Goal: Information Seeking & Learning: Learn about a topic

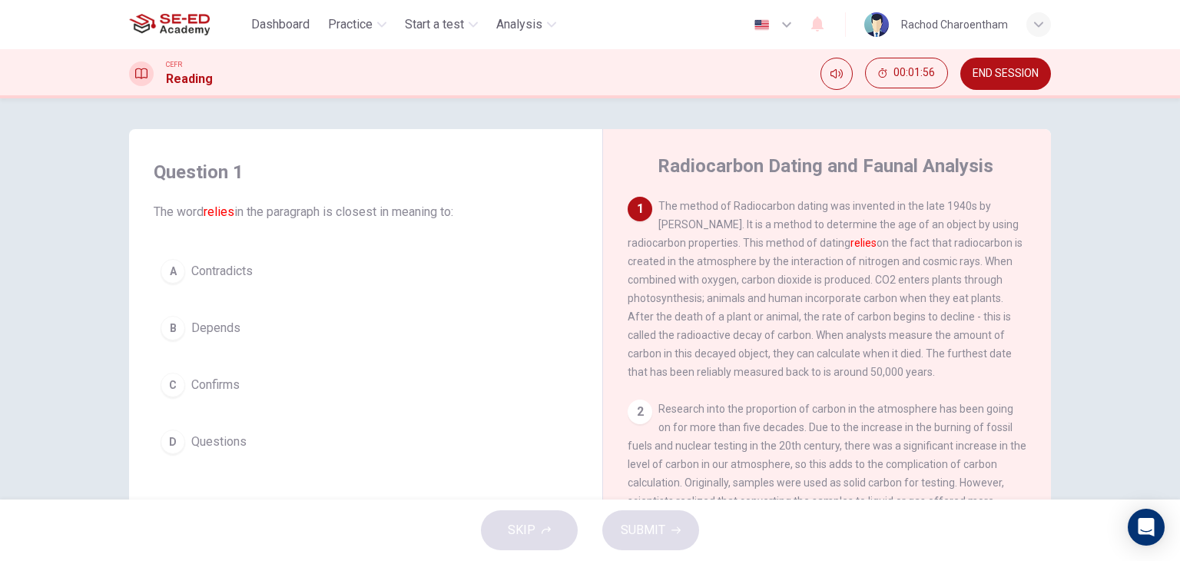
drag, startPoint x: 672, startPoint y: 158, endPoint x: 821, endPoint y: 159, distance: 149.1
click at [821, 159] on h4 "Radiocarbon Dating and Faunal Analysis" at bounding box center [826, 166] width 336 height 25
drag, startPoint x: 726, startPoint y: 209, endPoint x: 772, endPoint y: 204, distance: 46.4
click at [772, 204] on span "The method of Radiocarbon dating was invented in the late 1940s by Willard Libb…" at bounding box center [825, 289] width 395 height 178
click at [660, 203] on span "The method of Radiocarbon dating was invented in the late 1940s by Willard Libb…" at bounding box center [825, 289] width 395 height 178
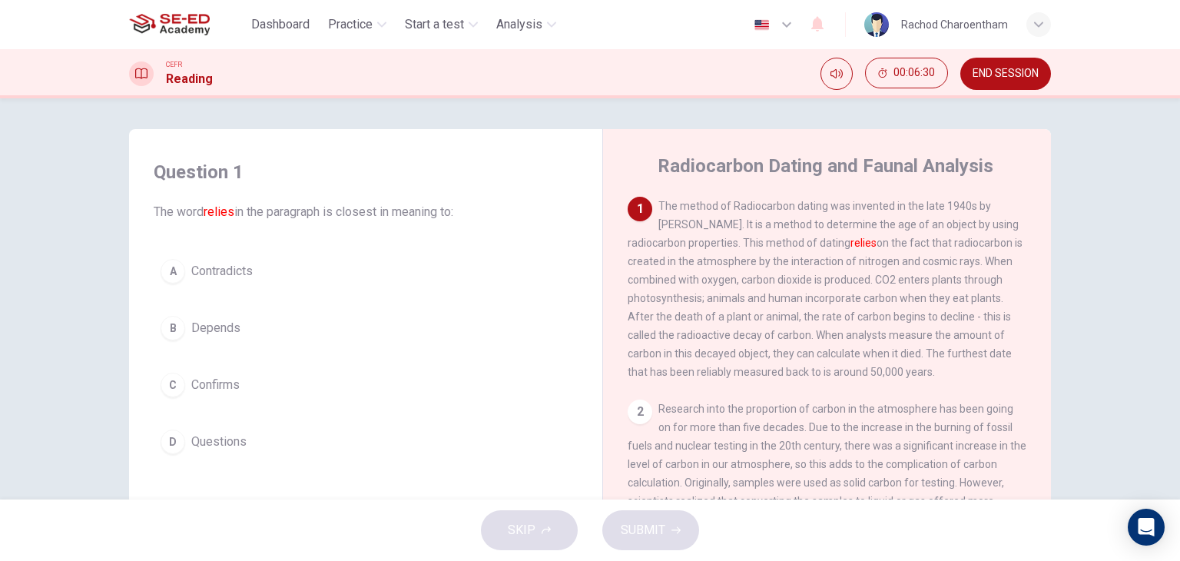
click at [237, 342] on button "B Depends" at bounding box center [366, 328] width 424 height 38
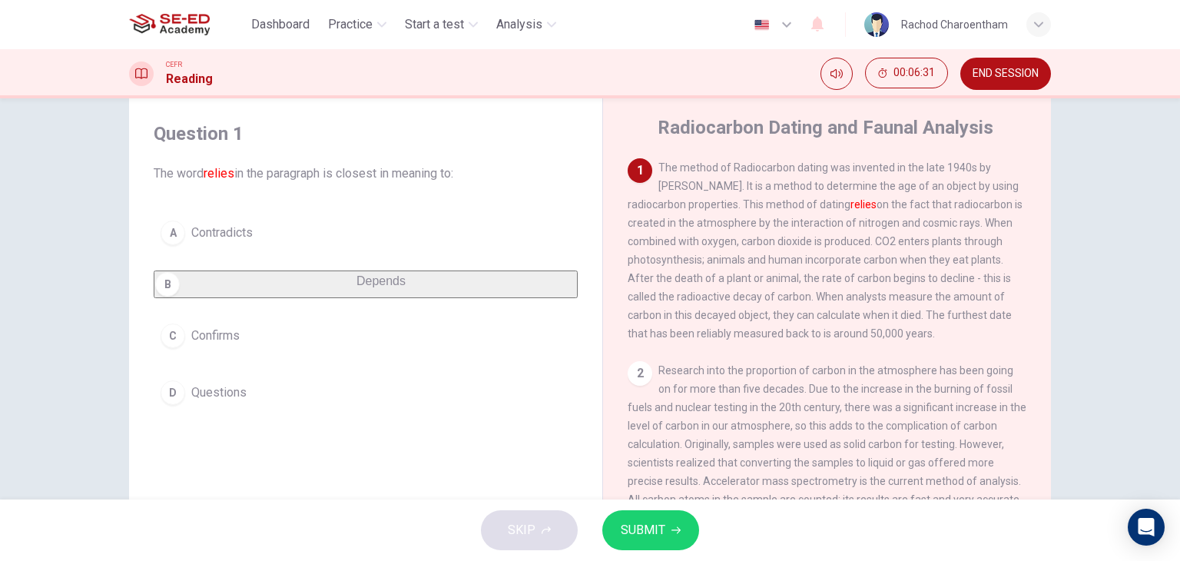
scroll to position [77, 0]
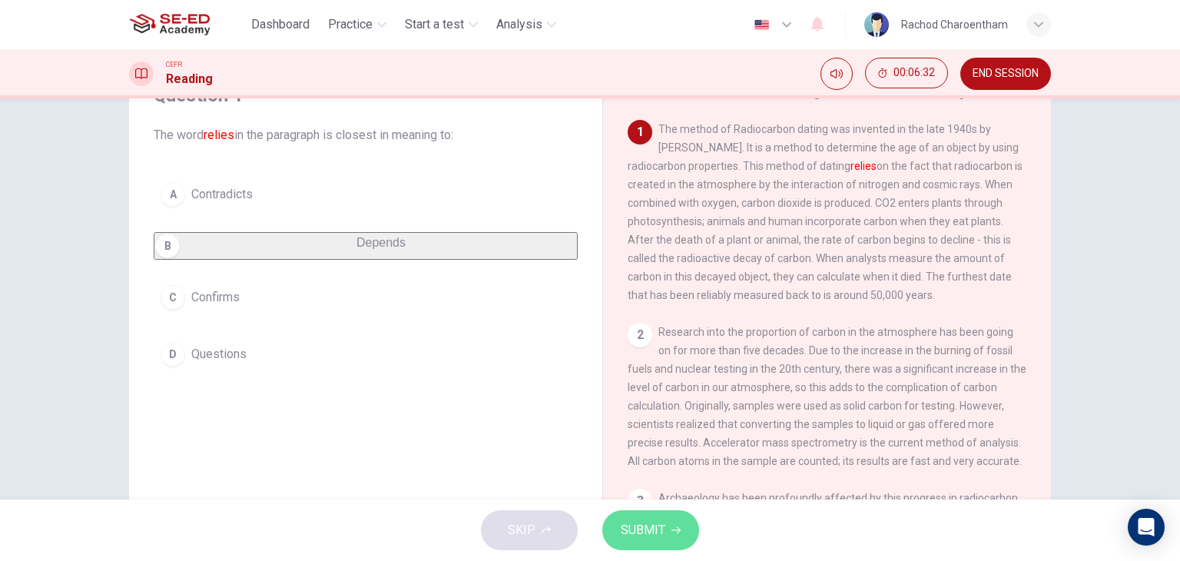
click at [645, 547] on button "SUBMIT" at bounding box center [650, 530] width 97 height 40
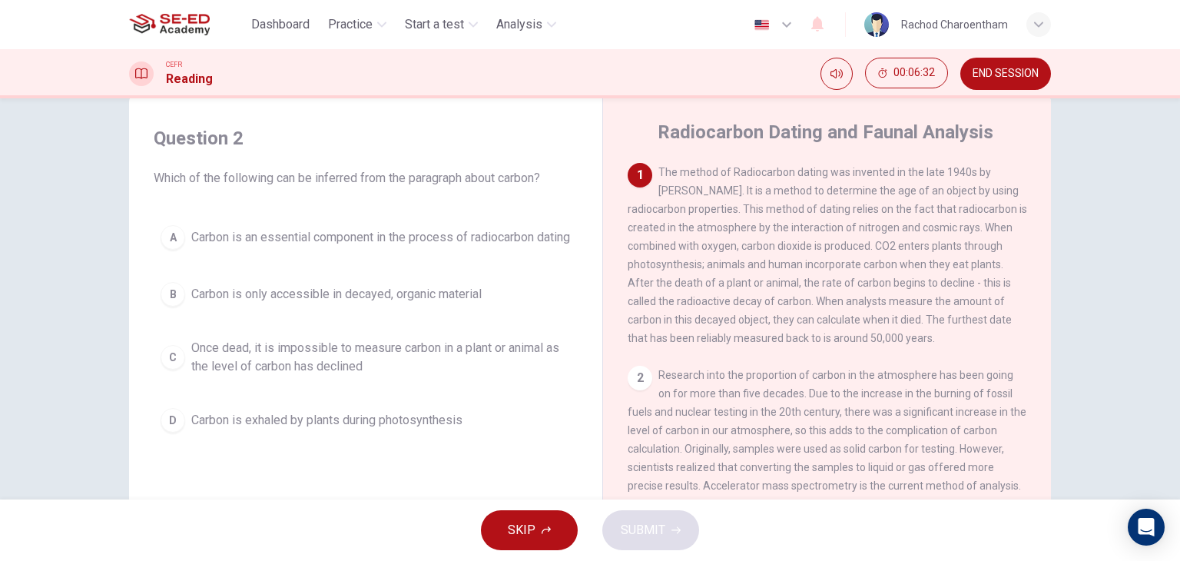
scroll to position [0, 0]
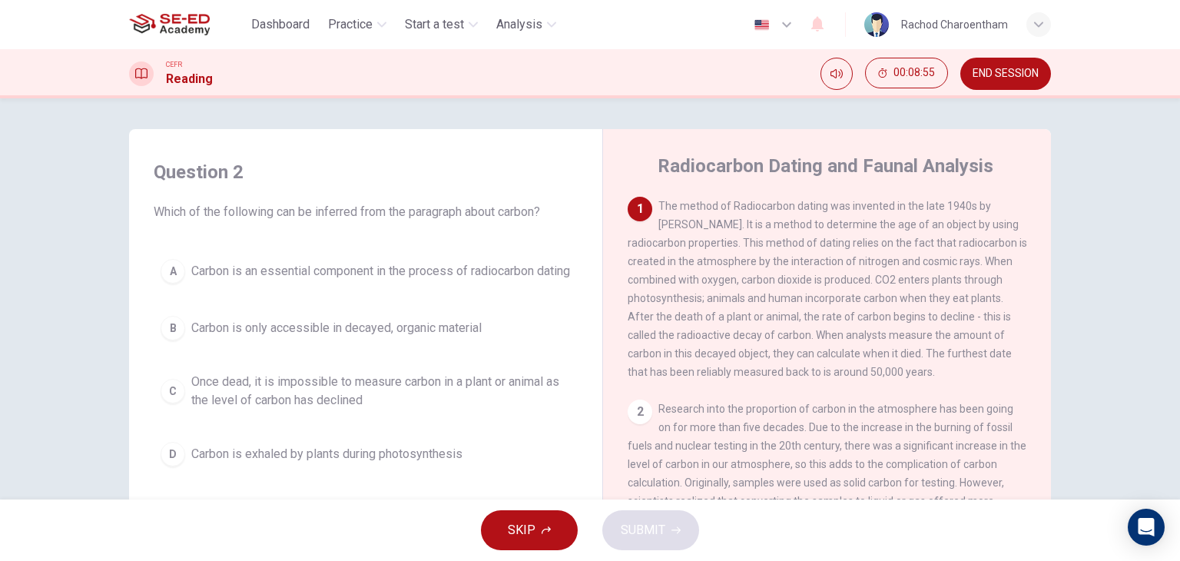
click at [343, 391] on span "Once dead, it is impossible to measure carbon in a plant or animal as the level…" at bounding box center [381, 391] width 380 height 37
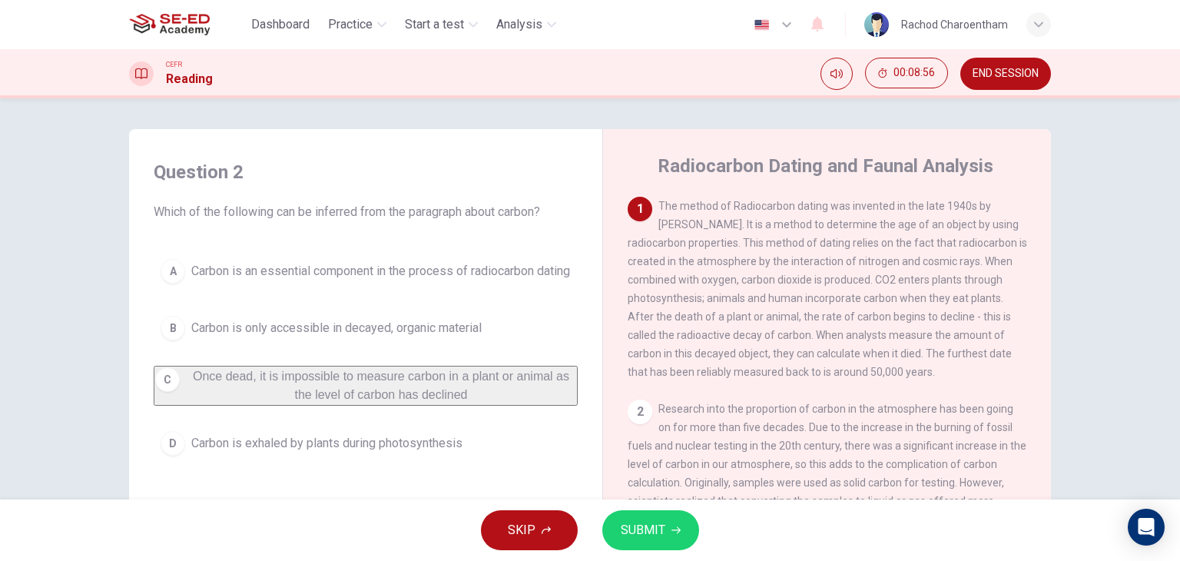
click at [656, 520] on span "SUBMIT" at bounding box center [643, 530] width 45 height 22
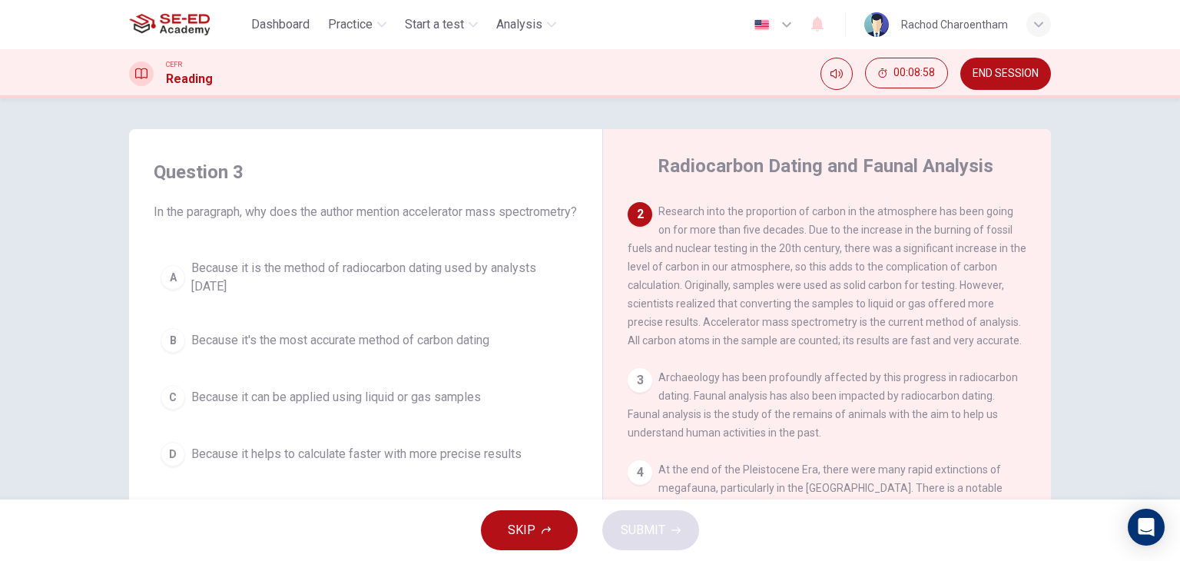
scroll to position [154, 0]
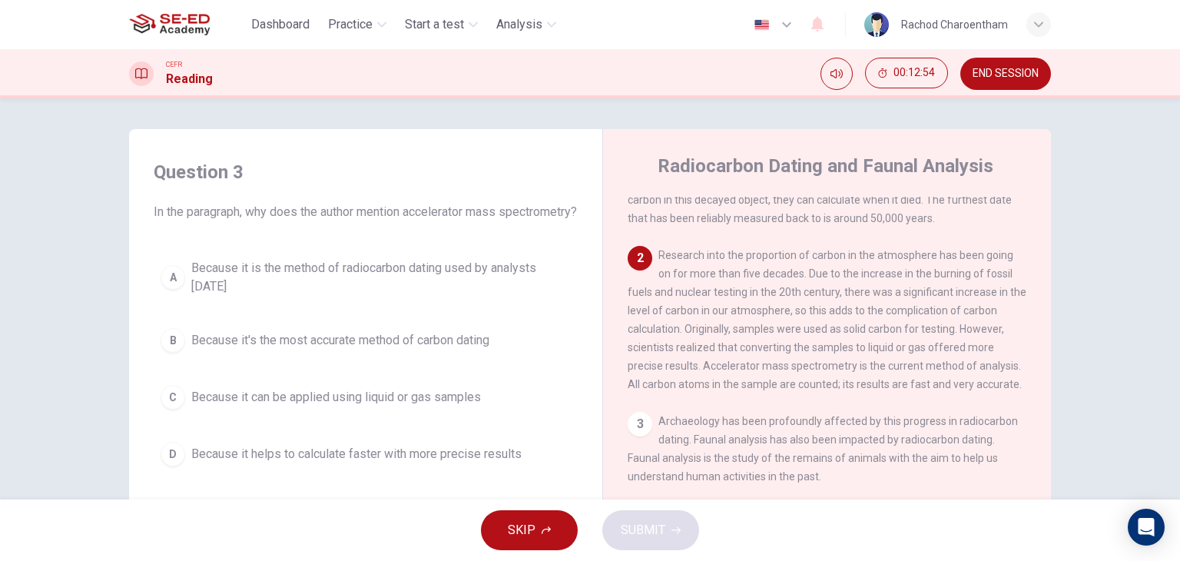
click at [327, 460] on button "D Because it helps to calculate faster with more precise results" at bounding box center [366, 454] width 424 height 38
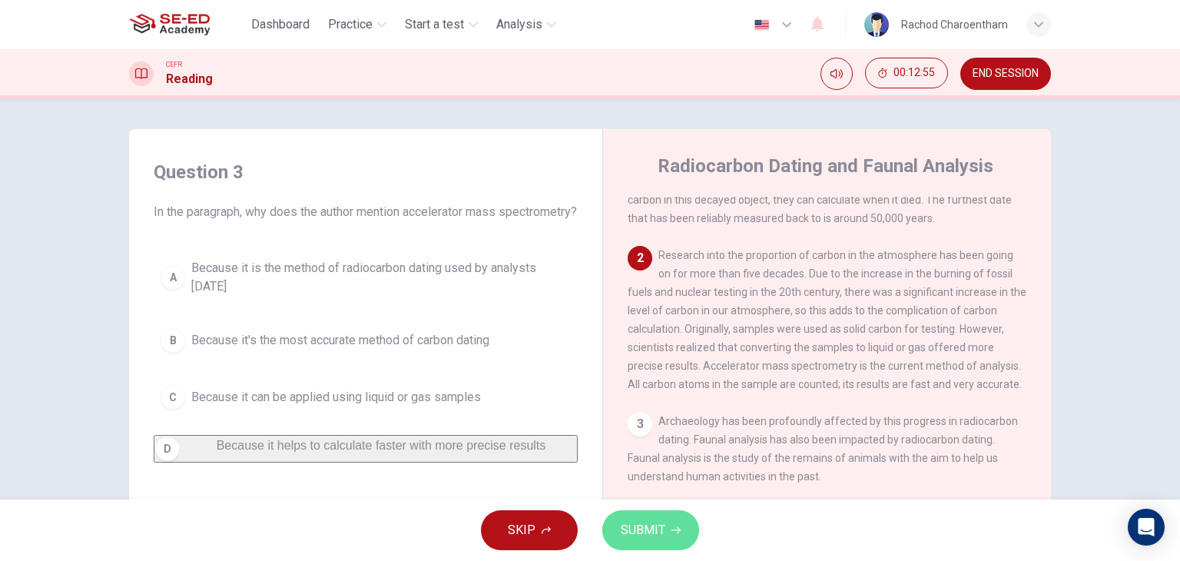
click at [657, 529] on span "SUBMIT" at bounding box center [643, 530] width 45 height 22
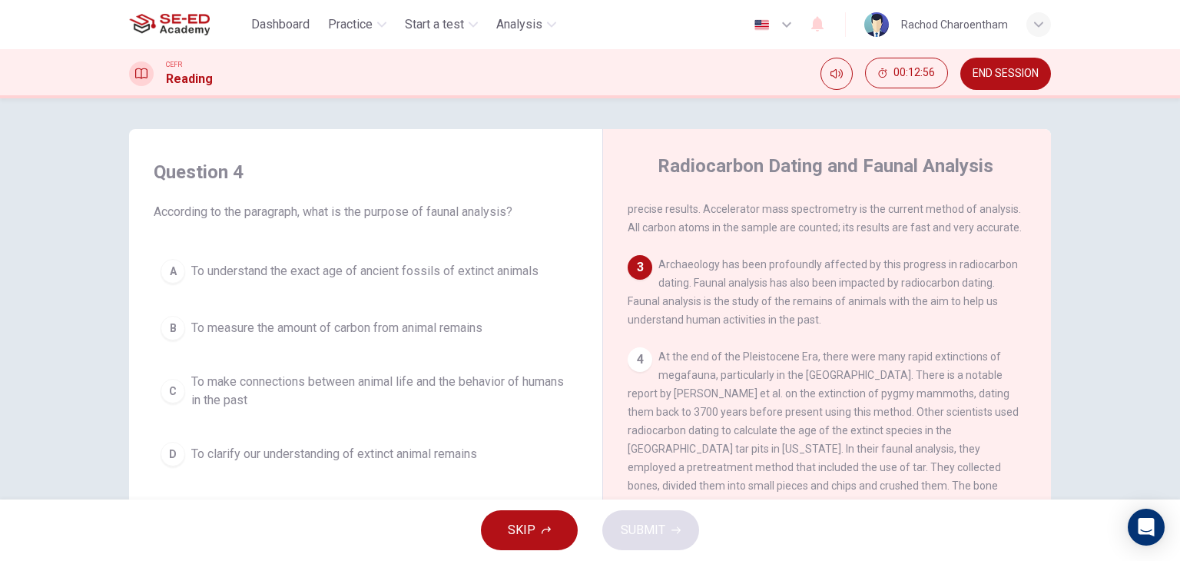
scroll to position [307, 0]
click at [428, 363] on div "A To understand the exact age of ancient fossils of extinct animals B To measur…" at bounding box center [366, 362] width 424 height 221
click at [427, 384] on span "To make connections between animal life and the behavior of humans in the past" at bounding box center [381, 391] width 380 height 37
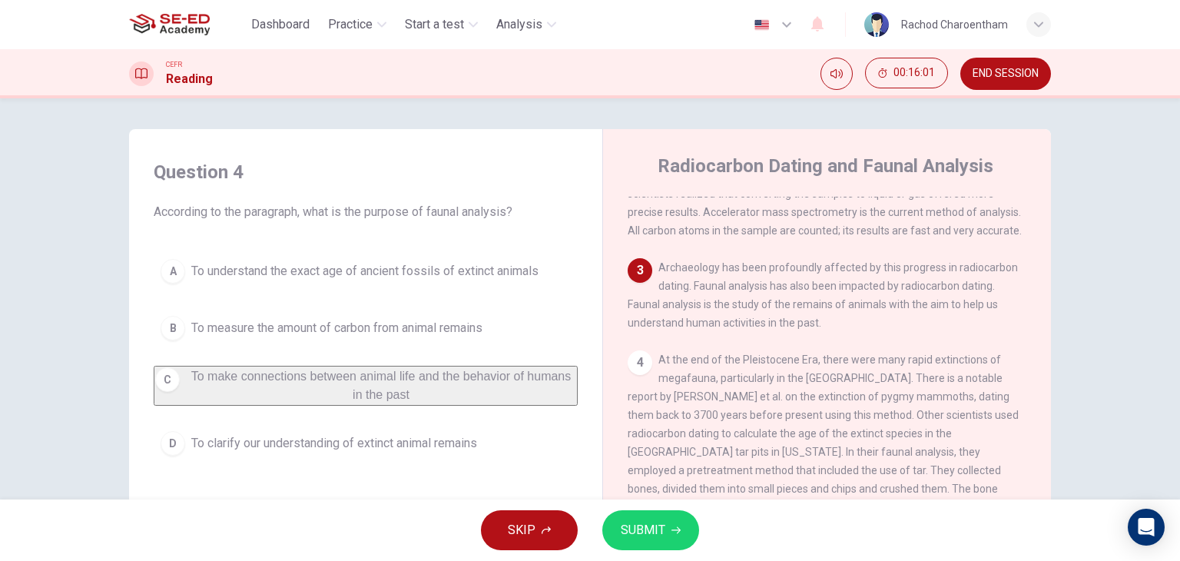
click at [667, 527] on button "SUBMIT" at bounding box center [650, 530] width 97 height 40
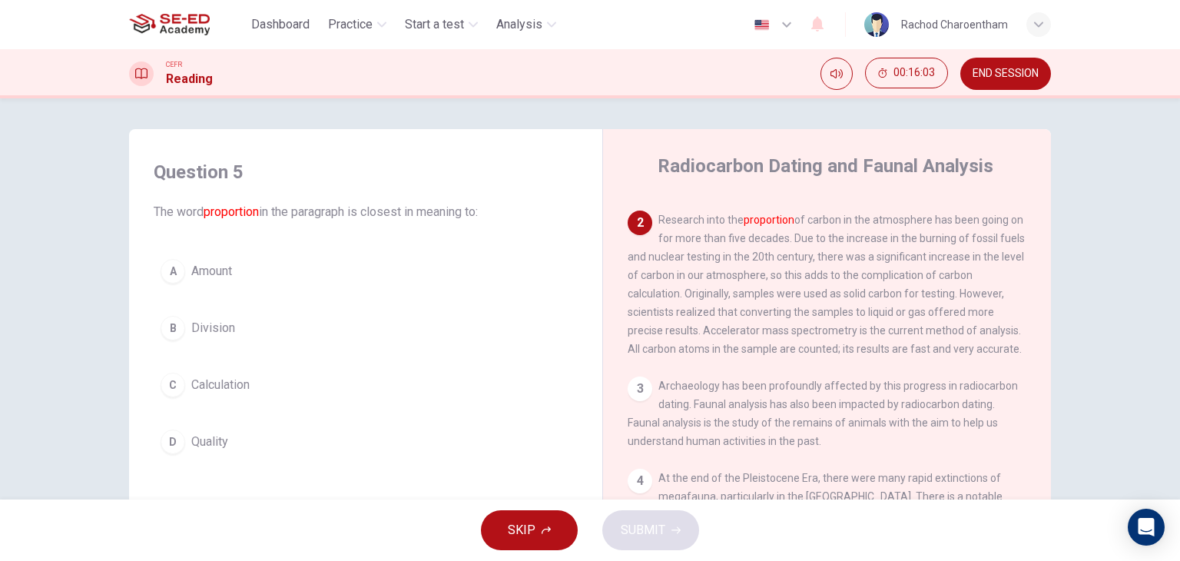
scroll to position [154, 0]
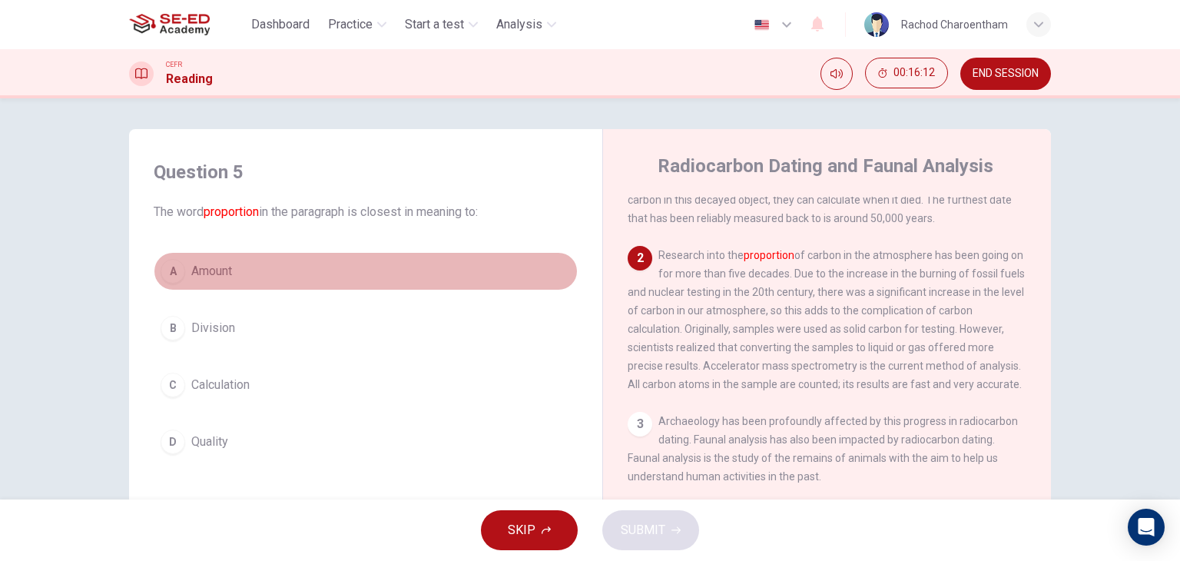
click at [236, 280] on button "A Amount" at bounding box center [366, 271] width 424 height 38
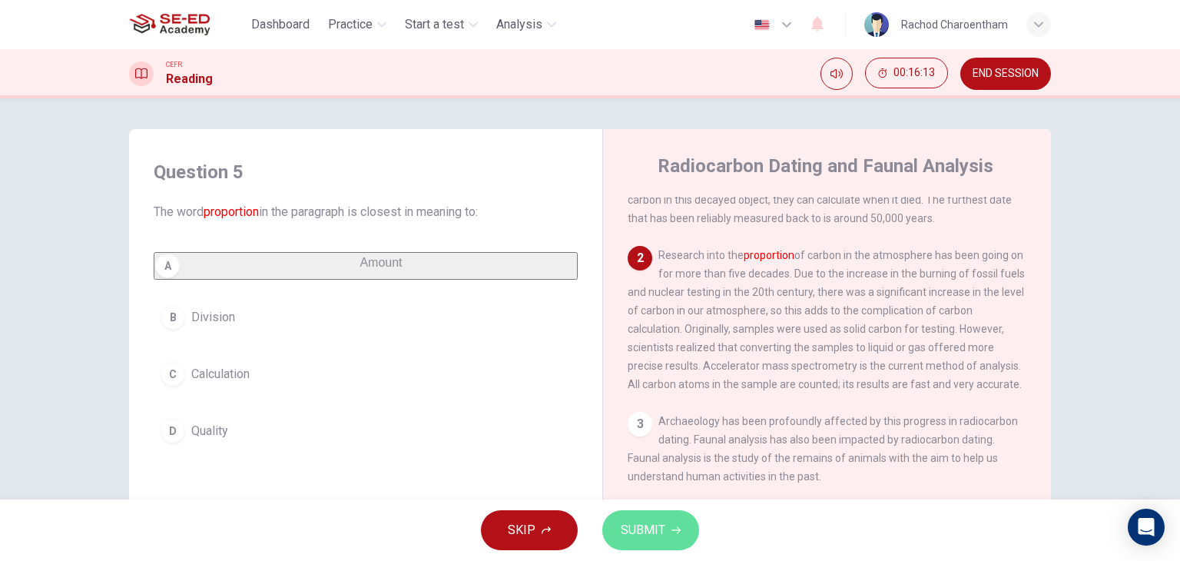
click at [641, 519] on span "SUBMIT" at bounding box center [643, 530] width 45 height 22
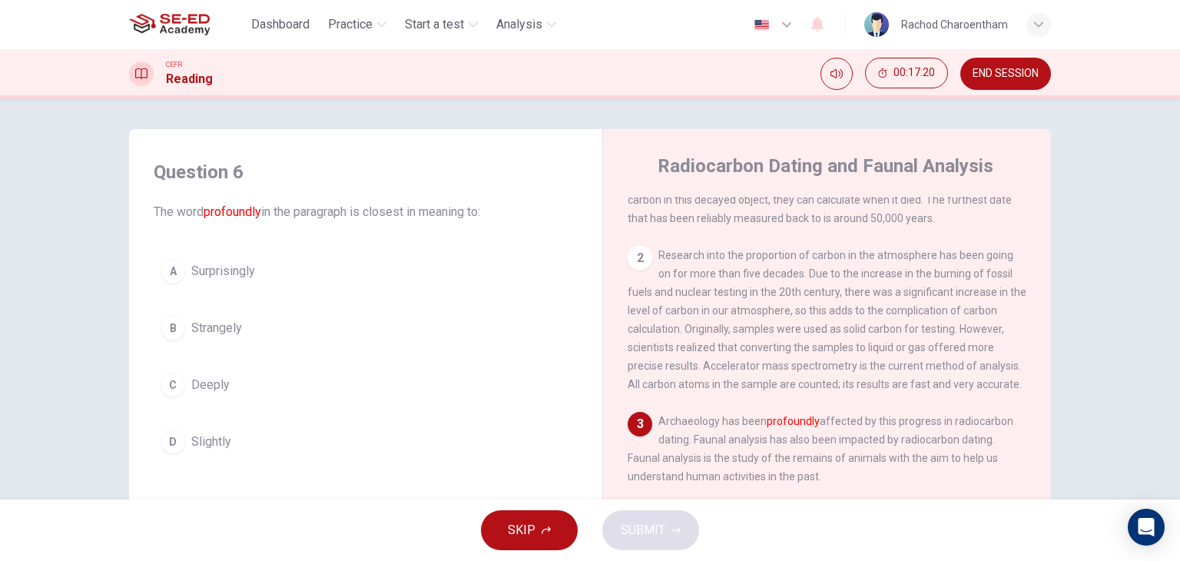
click at [788, 427] on font "profoundly" at bounding box center [793, 421] width 53 height 12
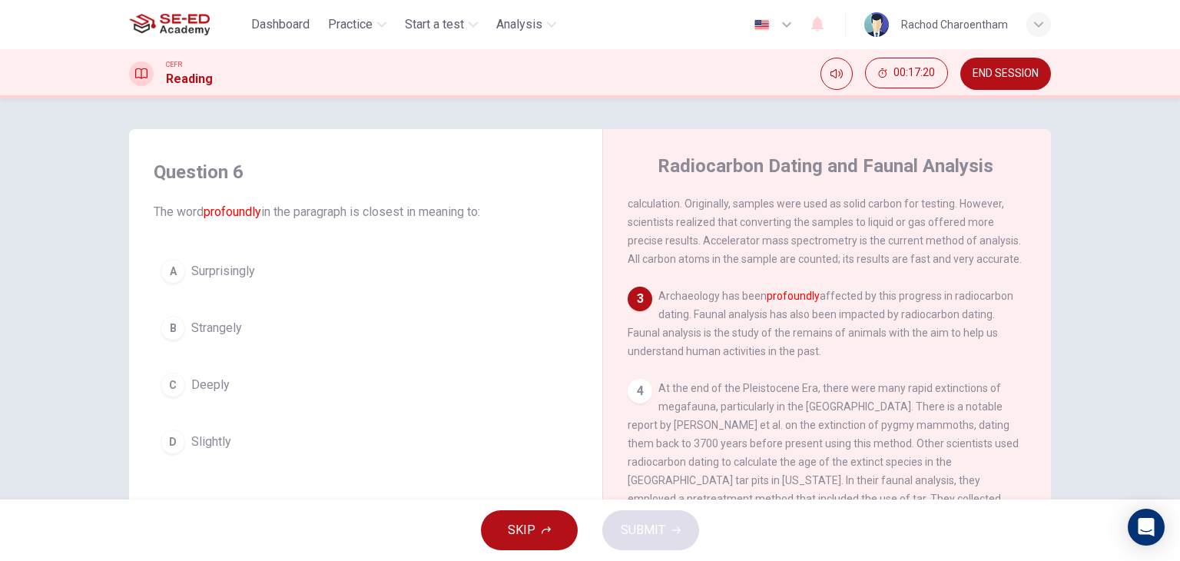
scroll to position [307, 0]
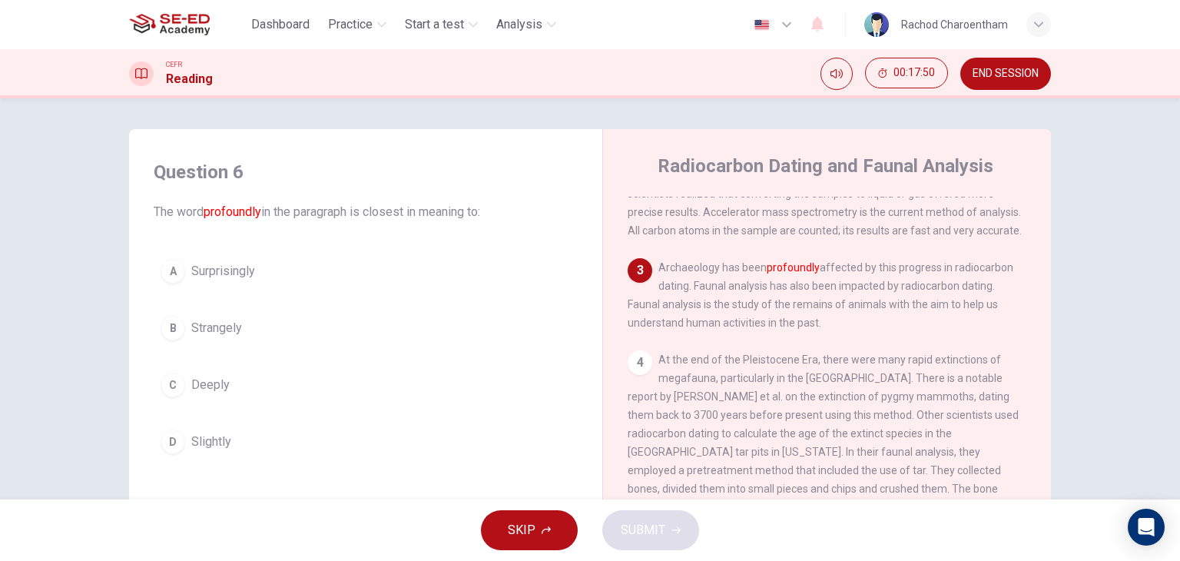
click at [223, 380] on span "Deeply" at bounding box center [210, 385] width 38 height 18
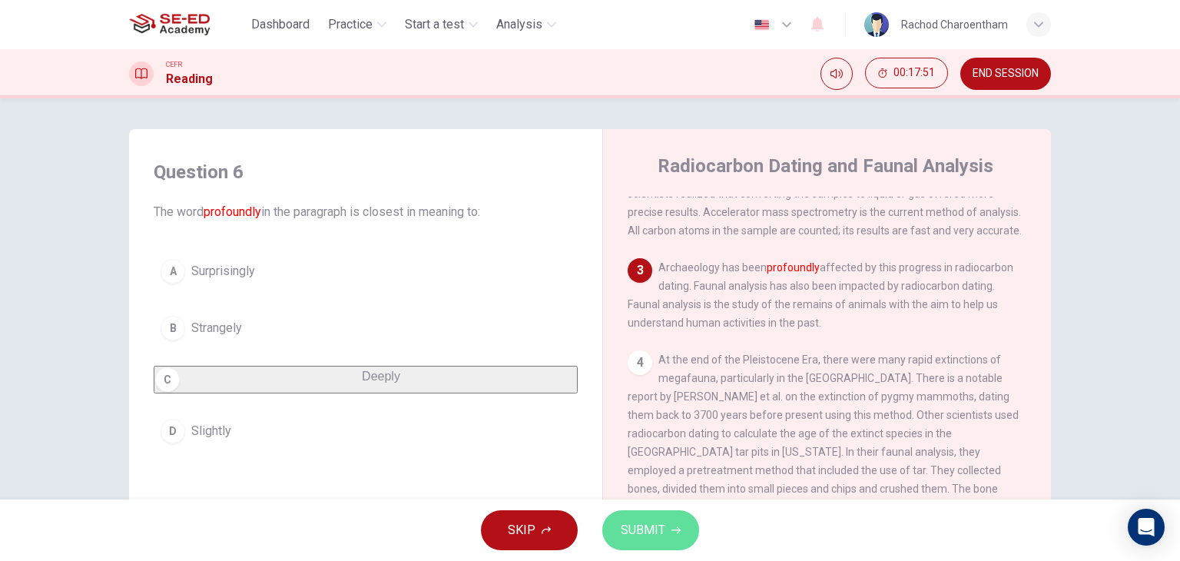
click at [649, 532] on span "SUBMIT" at bounding box center [643, 530] width 45 height 22
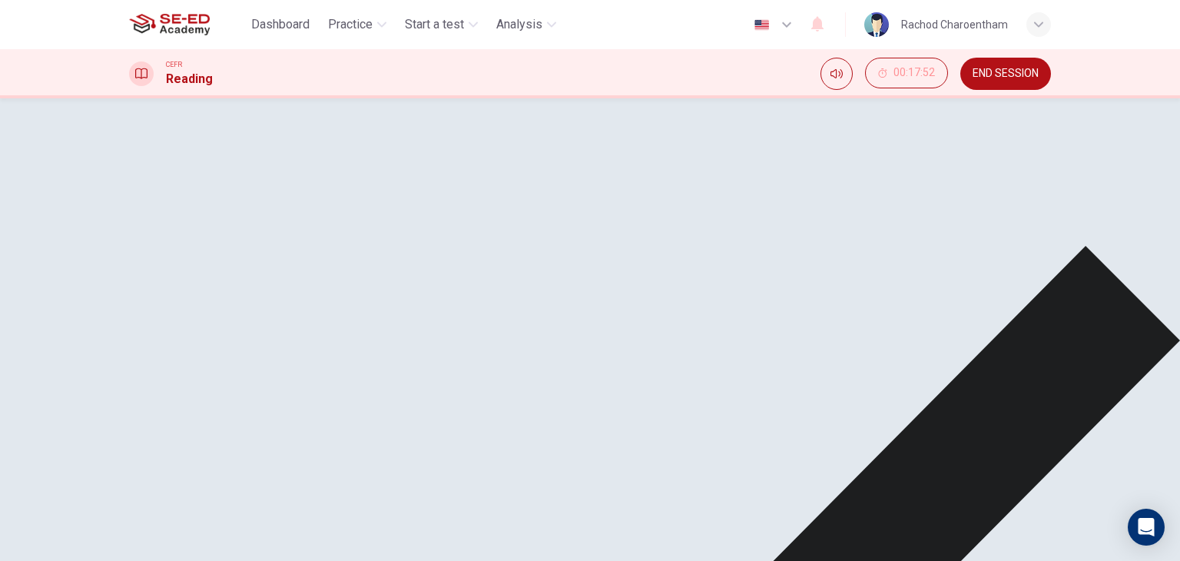
scroll to position [384, 0]
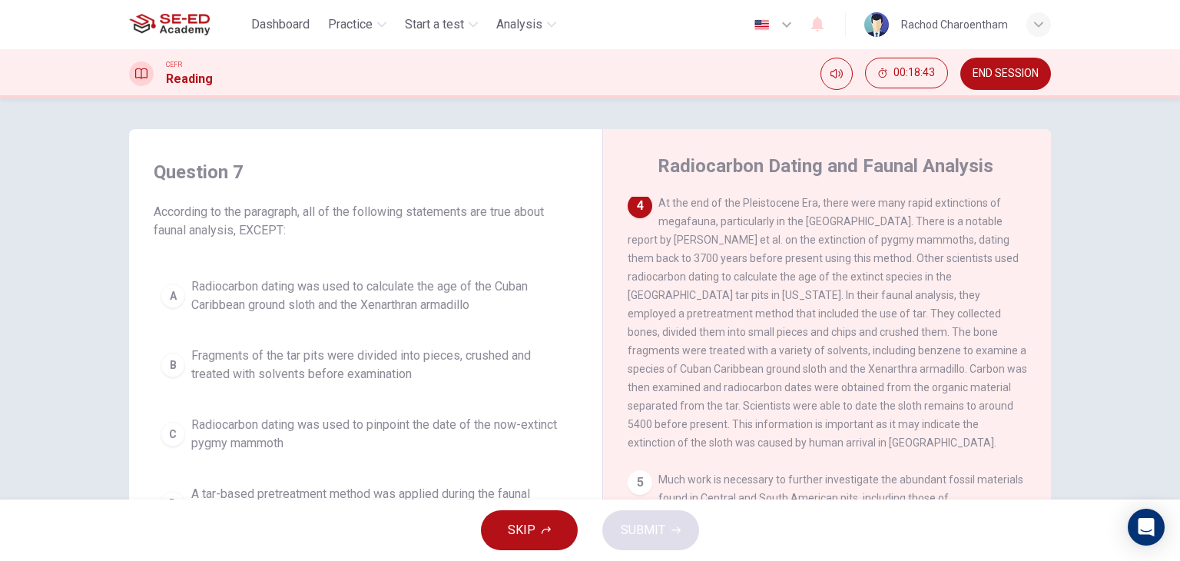
scroll to position [461, 0]
drag, startPoint x: 831, startPoint y: 370, endPoint x: 954, endPoint y: 369, distance: 122.9
click at [954, 369] on span "At the end of the Pleistocene Era, there were many rapid extinctions of megafau…" at bounding box center [828, 326] width 400 height 252
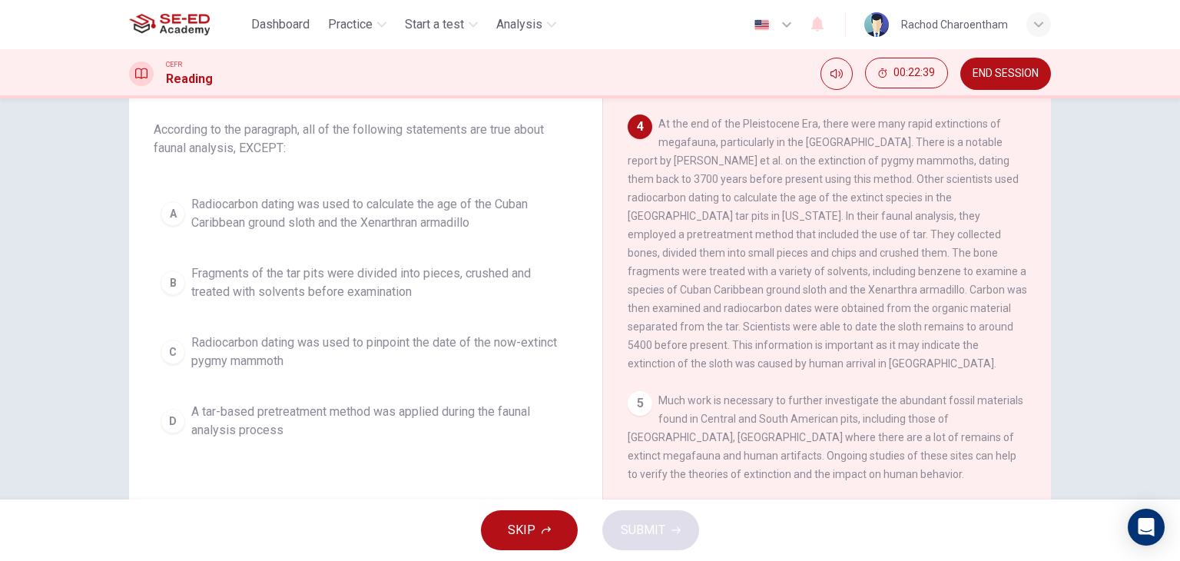
scroll to position [77, 0]
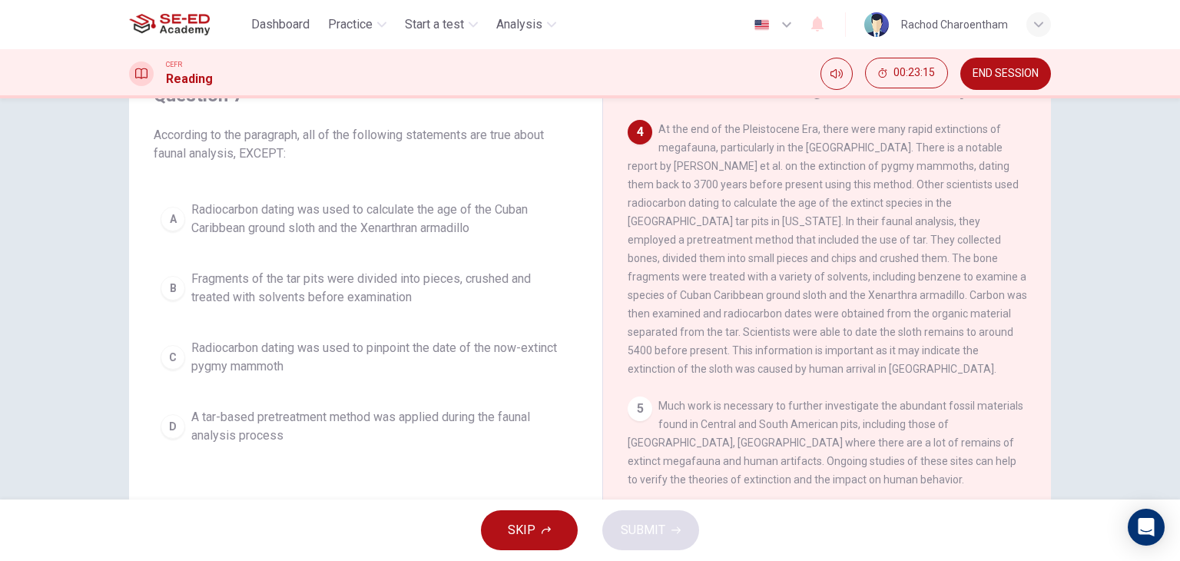
click at [467, 431] on span "A tar-based pretreatment method was applied during the faunal analysis process" at bounding box center [381, 426] width 380 height 37
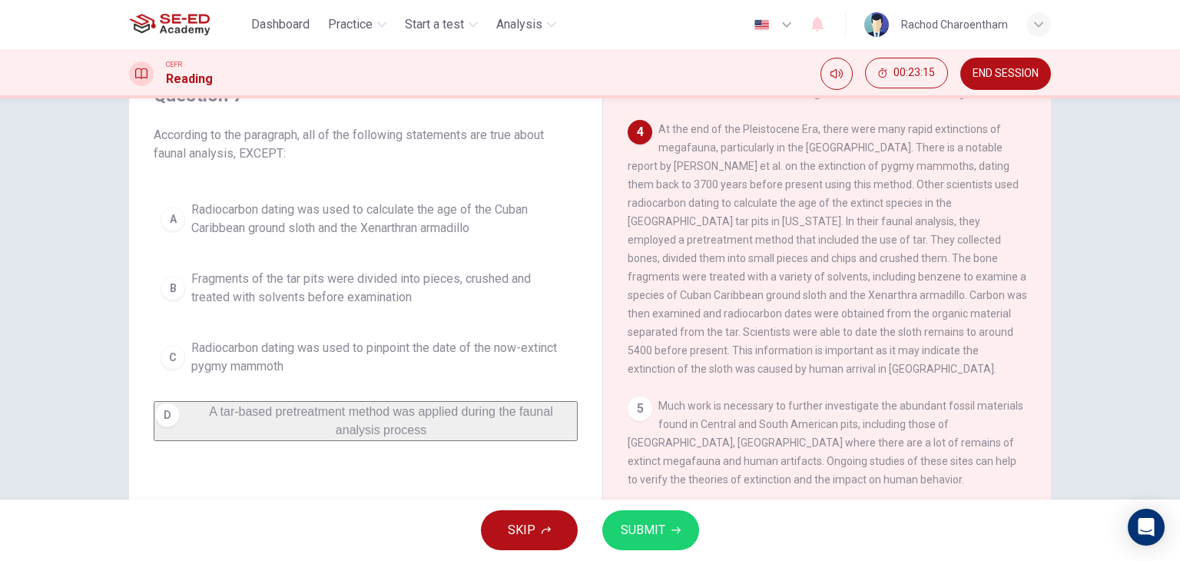
click at [649, 526] on span "SUBMIT" at bounding box center [643, 530] width 45 height 22
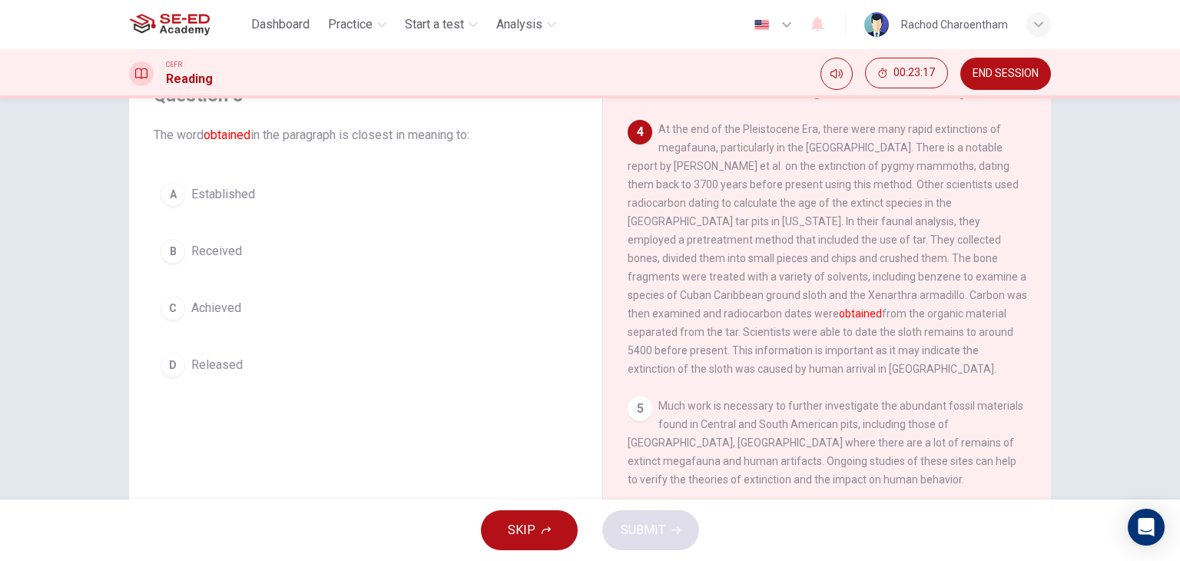
scroll to position [0, 0]
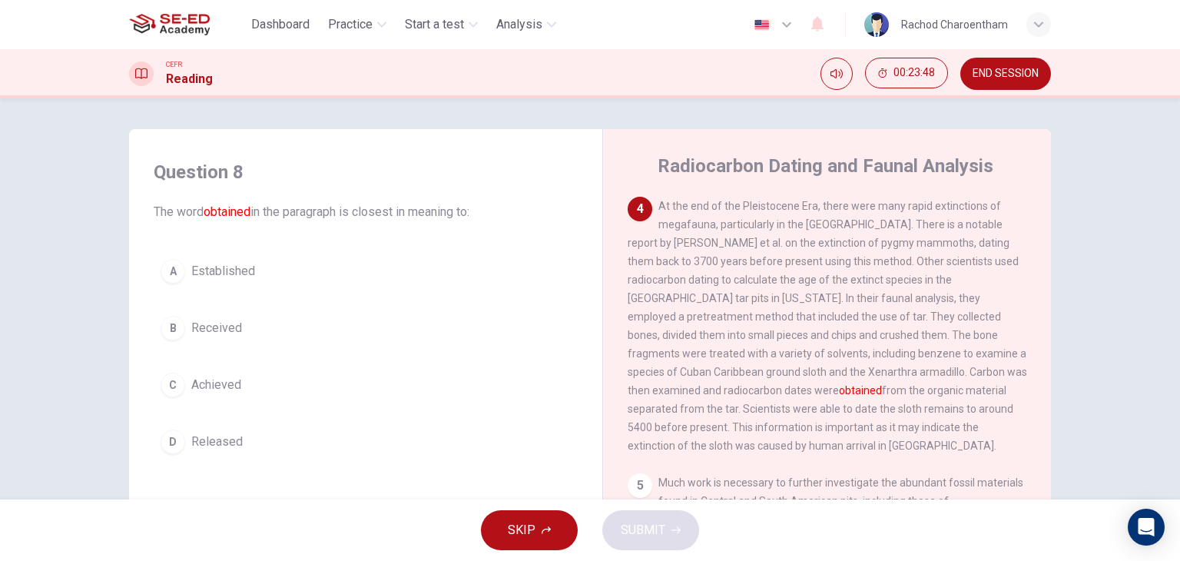
click at [267, 443] on button "D Released" at bounding box center [366, 442] width 424 height 38
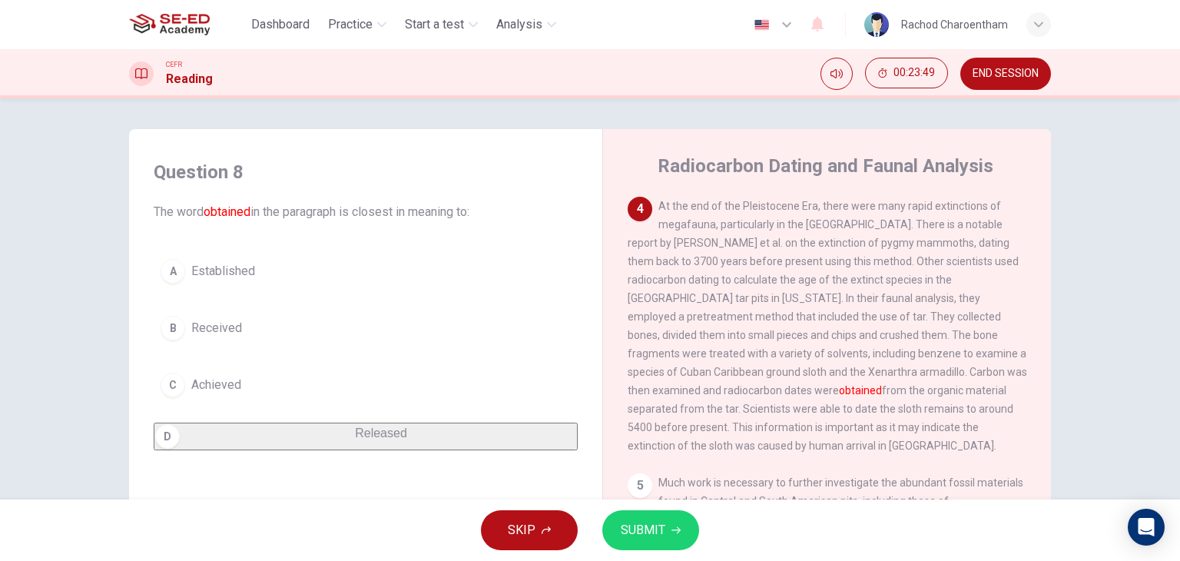
click at [629, 530] on span "SUBMIT" at bounding box center [643, 530] width 45 height 22
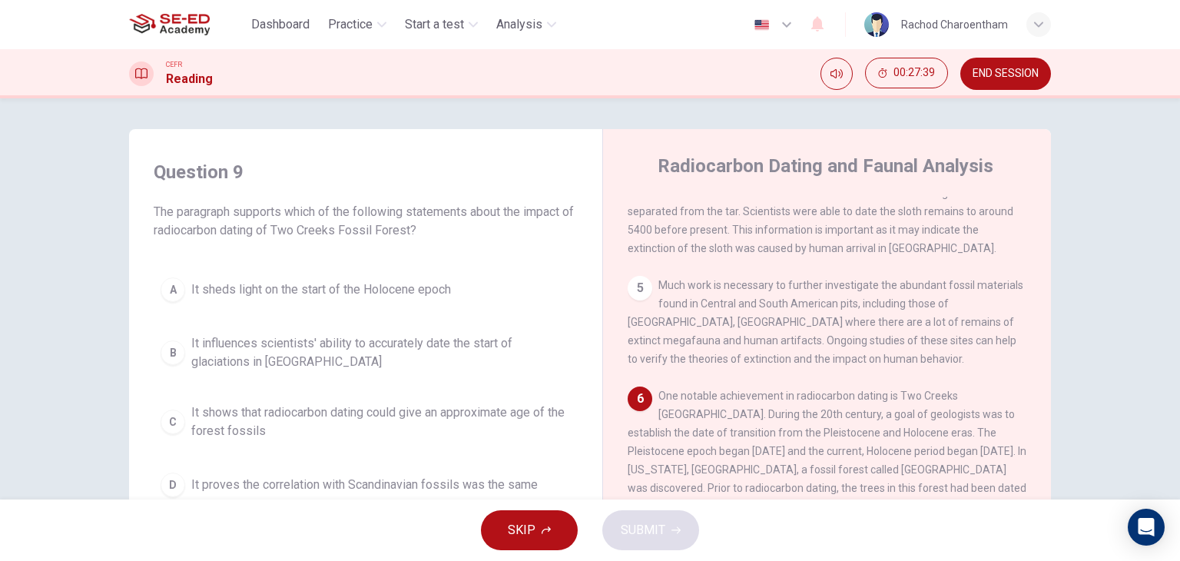
click at [472, 421] on span "It shows that radiocarbon dating could give an approximate age of the forest fo…" at bounding box center [381, 421] width 380 height 37
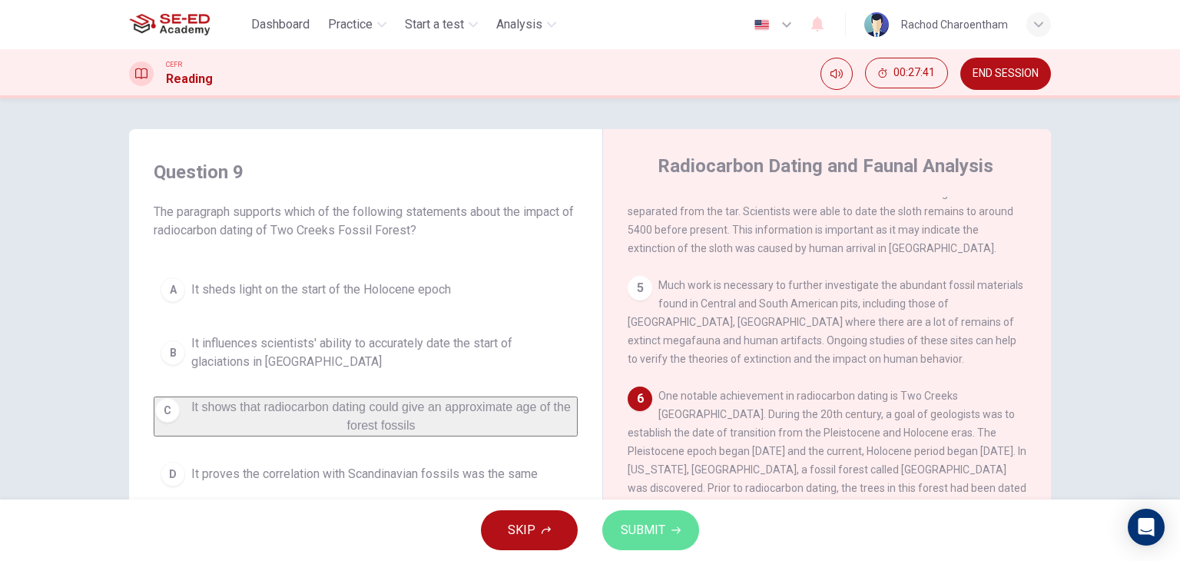
click at [644, 519] on button "SUBMIT" at bounding box center [650, 530] width 97 height 40
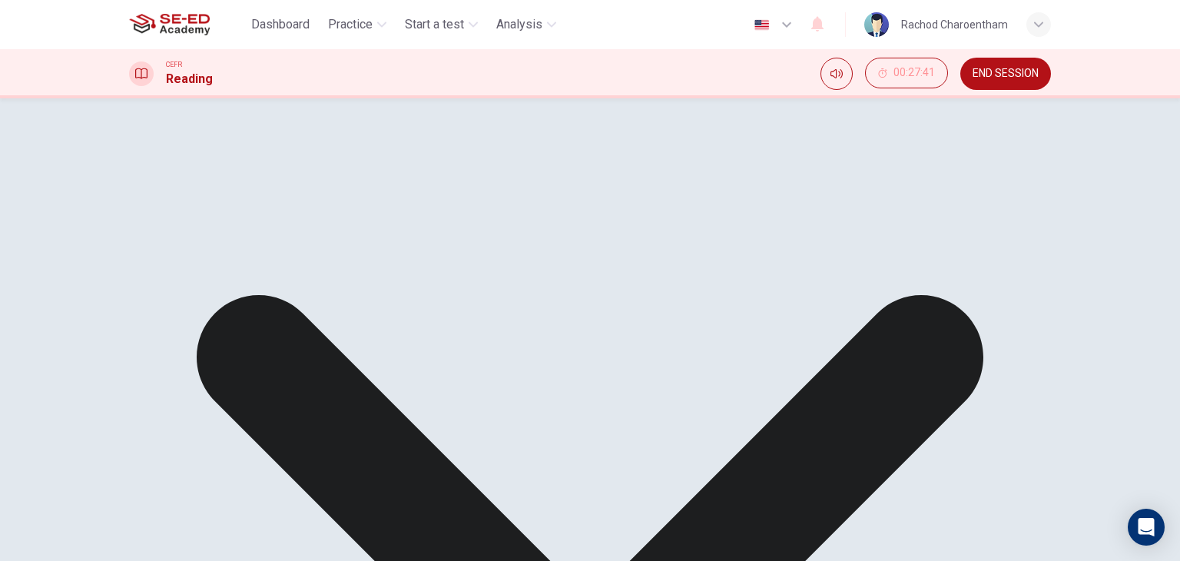
scroll to position [154, 0]
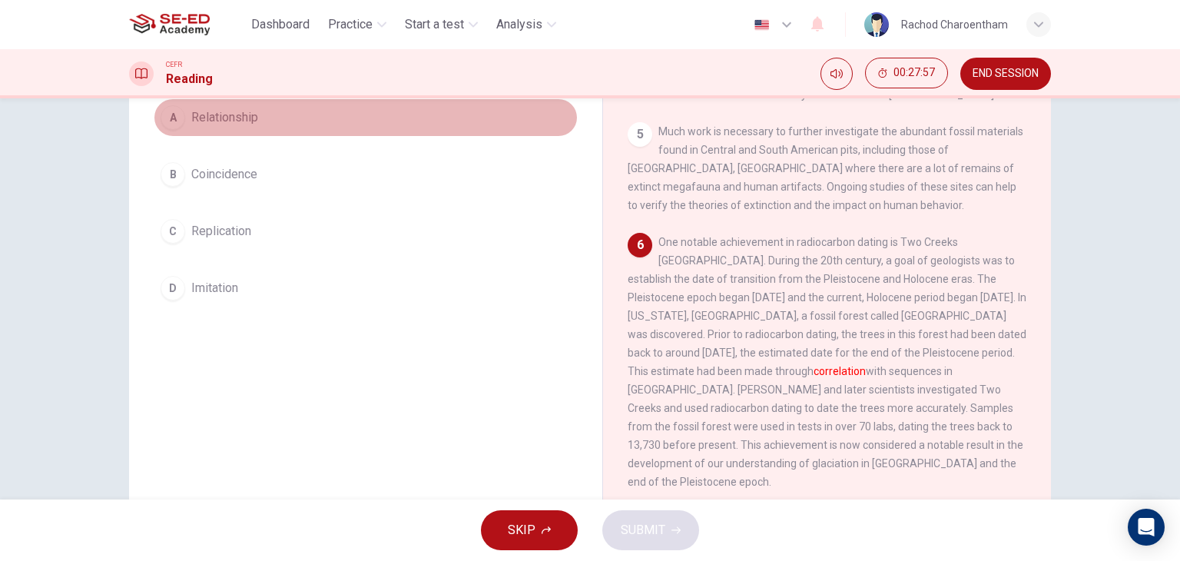
click at [246, 128] on button "A Relationship" at bounding box center [366, 117] width 424 height 38
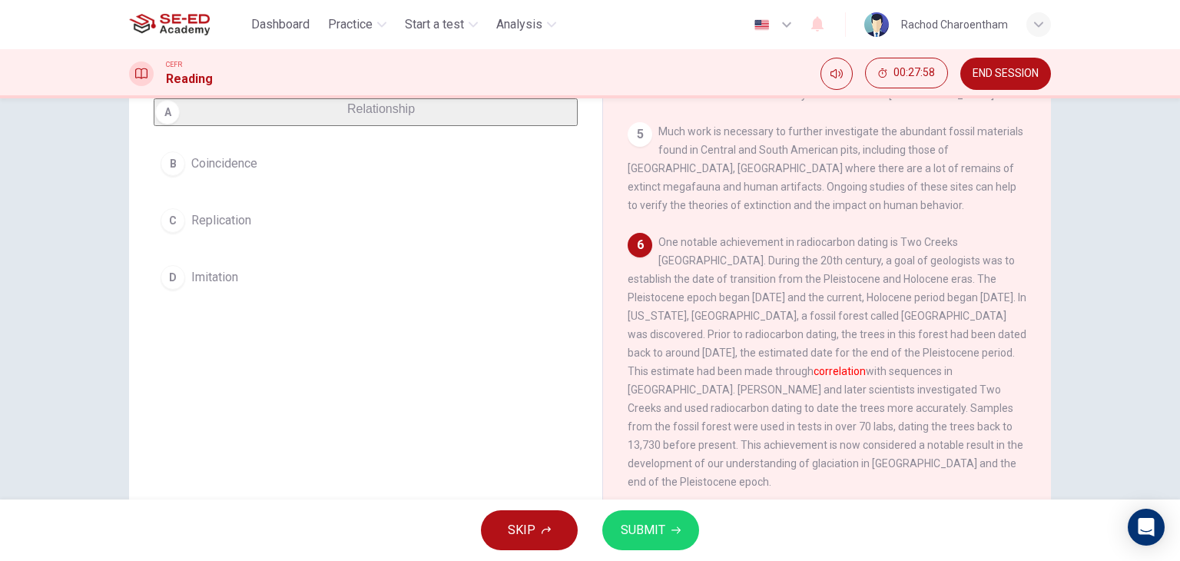
click at [693, 523] on button "SUBMIT" at bounding box center [650, 530] width 97 height 40
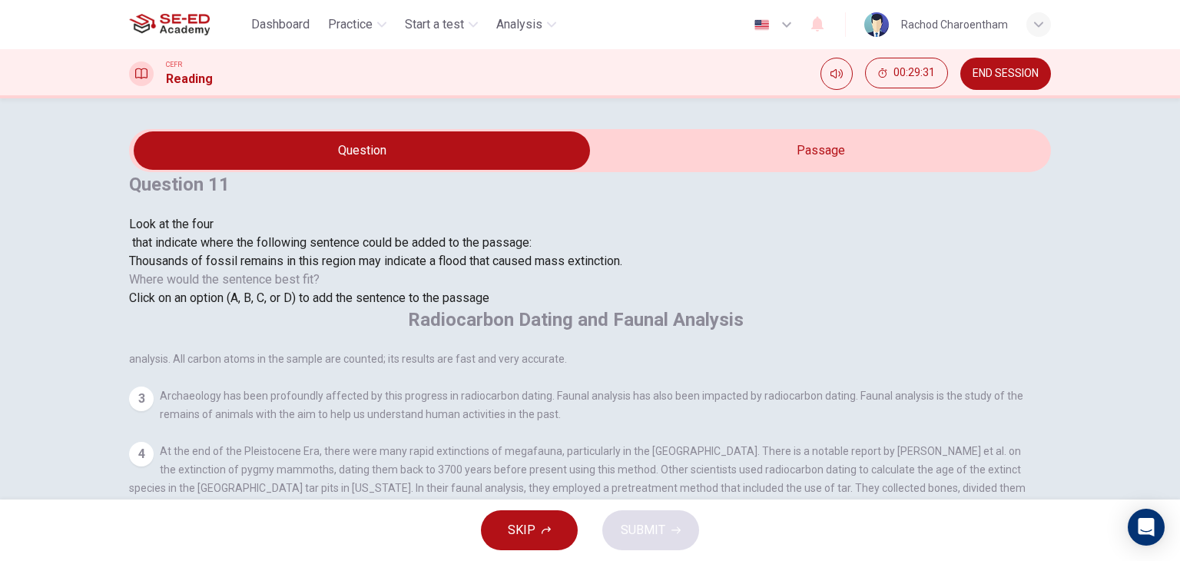
scroll to position [700, 0]
click at [646, 526] on span "SUBMIT" at bounding box center [643, 530] width 45 height 22
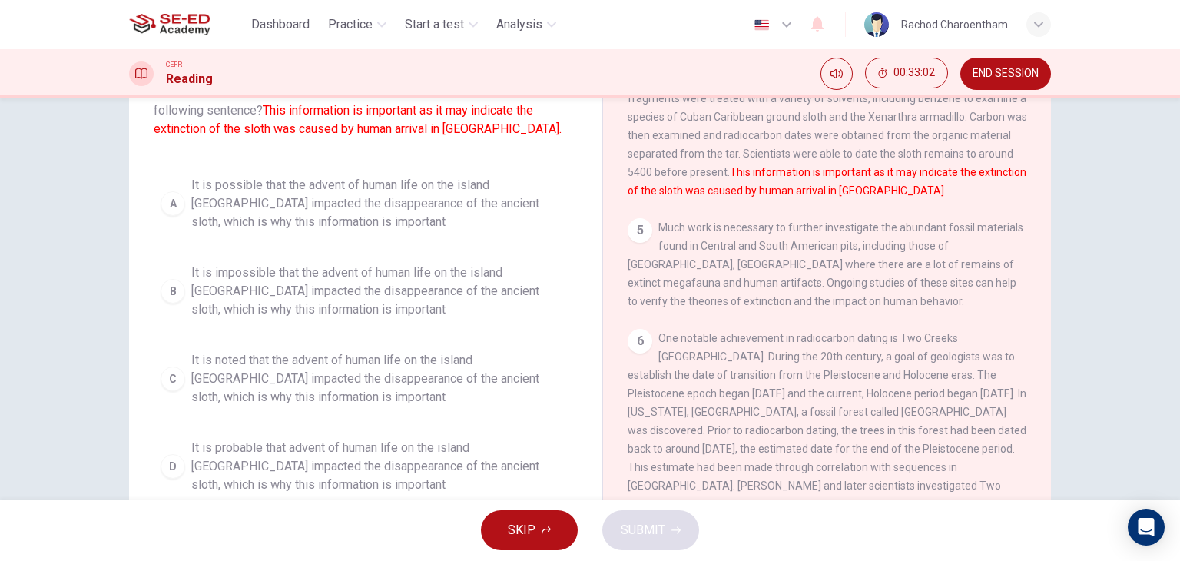
scroll to position [118, 0]
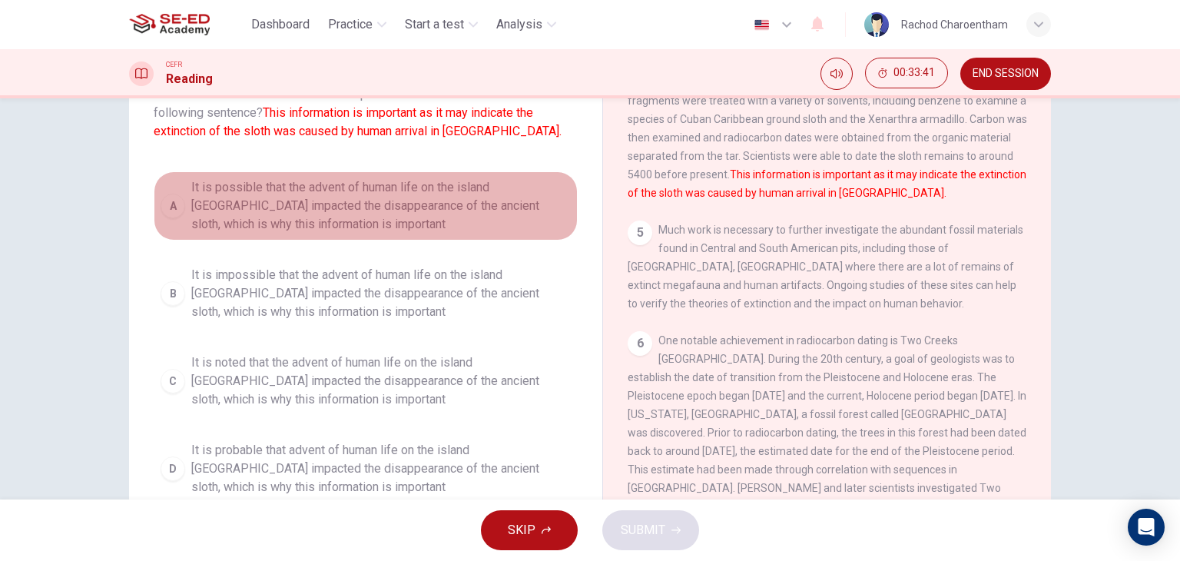
click at [446, 212] on span "It is possible that the advent of human life on the island Cuba impacted the di…" at bounding box center [381, 205] width 380 height 55
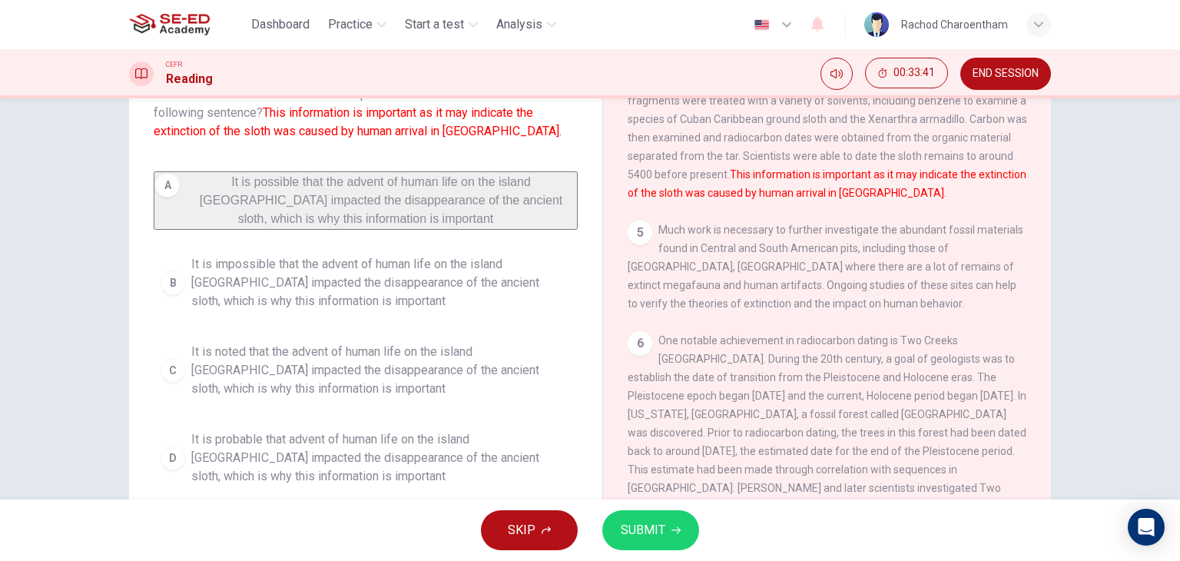
click at [629, 532] on span "SUBMIT" at bounding box center [643, 530] width 45 height 22
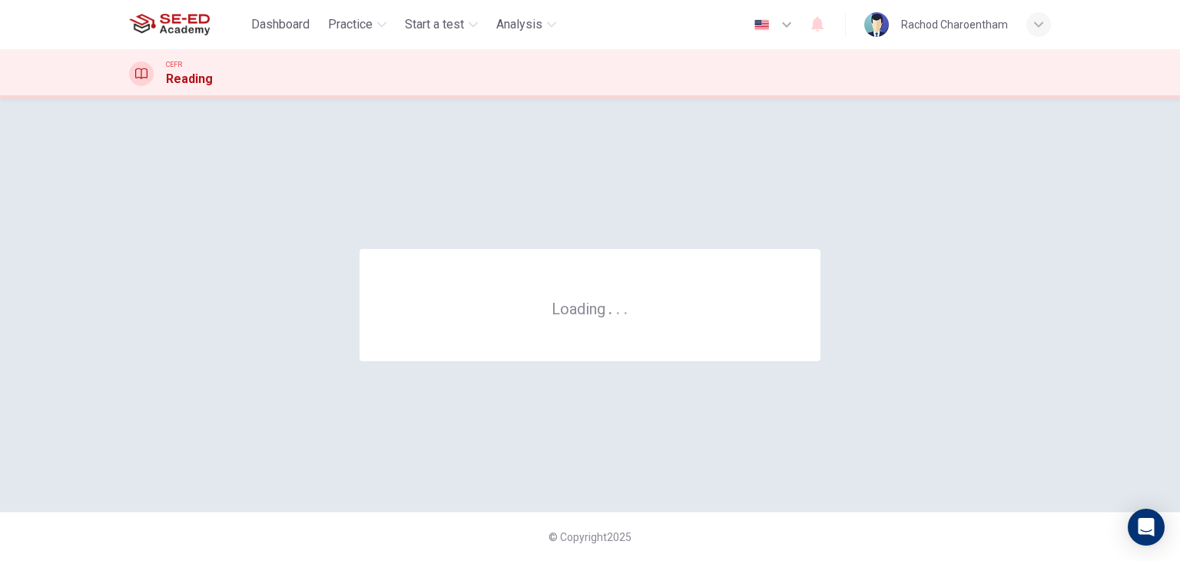
scroll to position [0, 0]
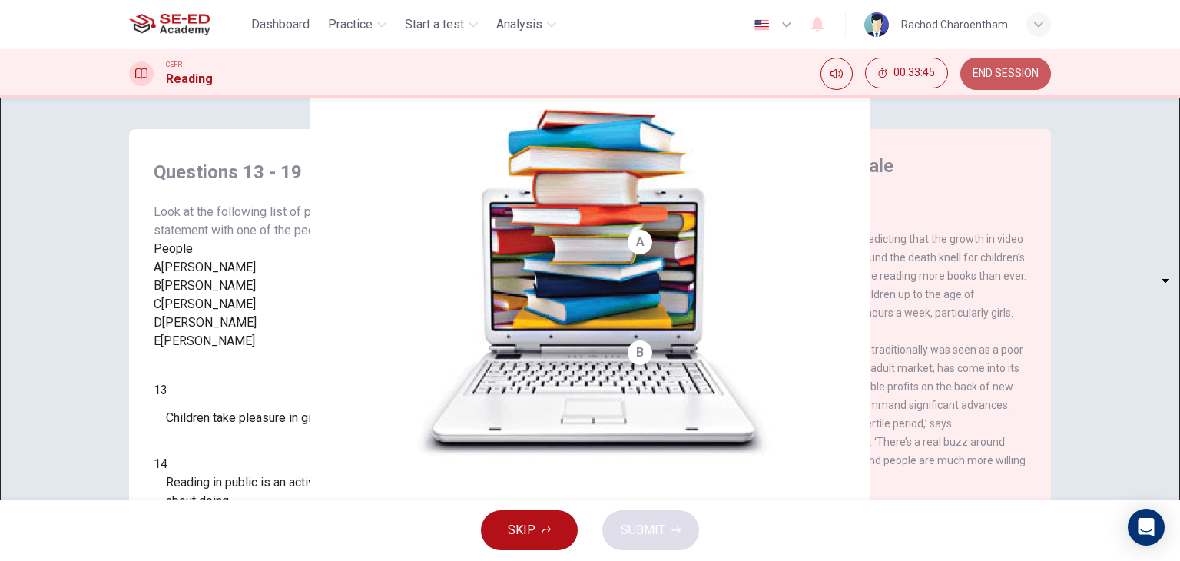
click at [1017, 82] on button "END SESSION" at bounding box center [1005, 74] width 91 height 32
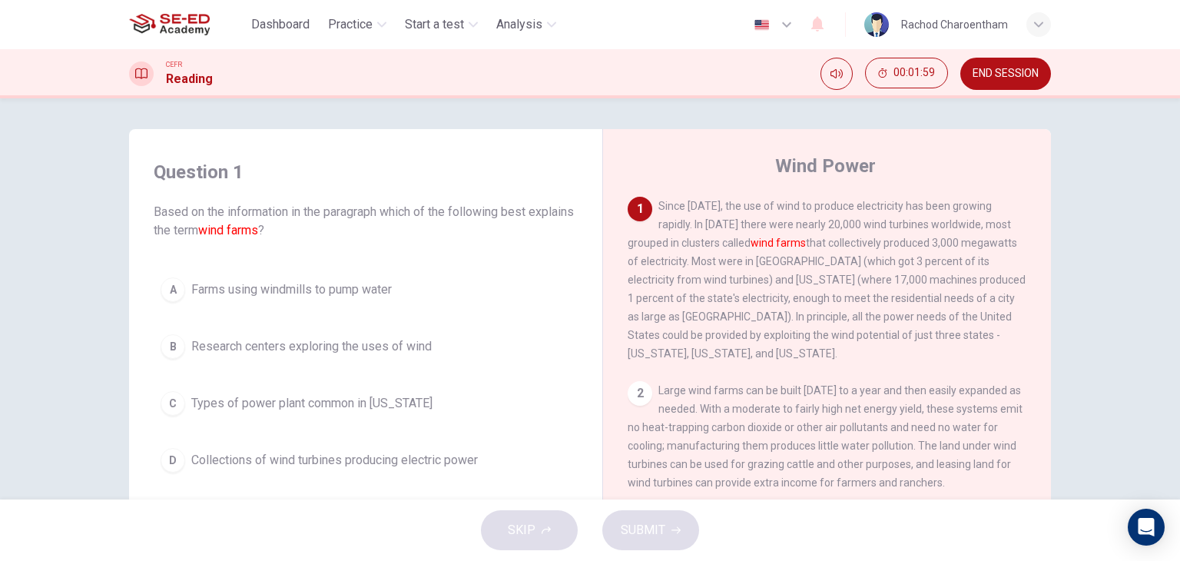
click at [331, 456] on span "Collections of wind turbines producing electric power" at bounding box center [334, 460] width 287 height 18
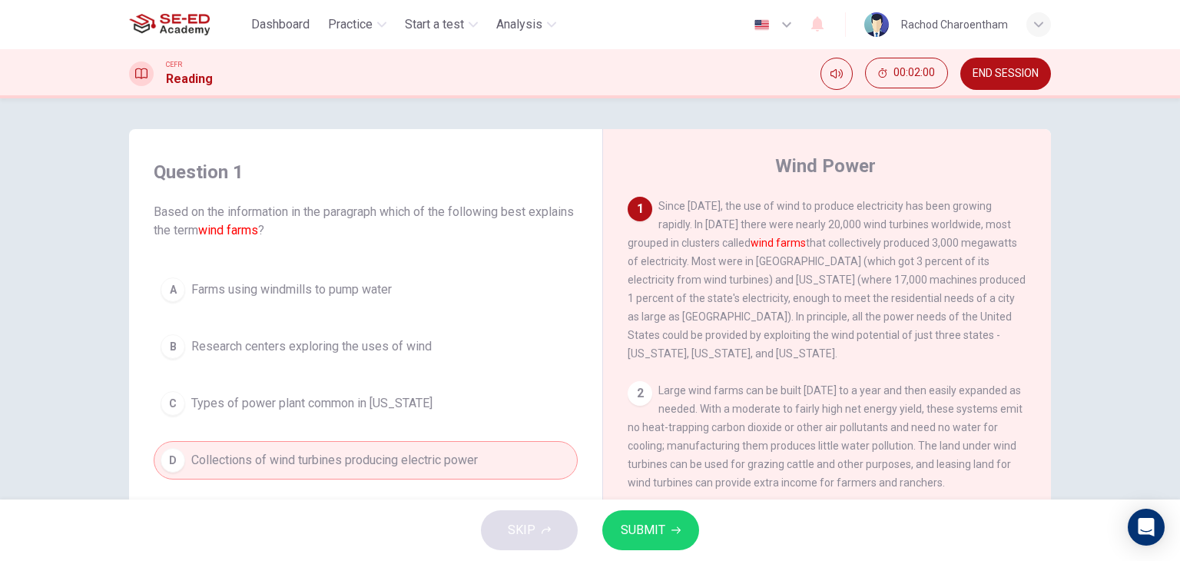
click at [675, 526] on icon "button" at bounding box center [676, 530] width 9 height 9
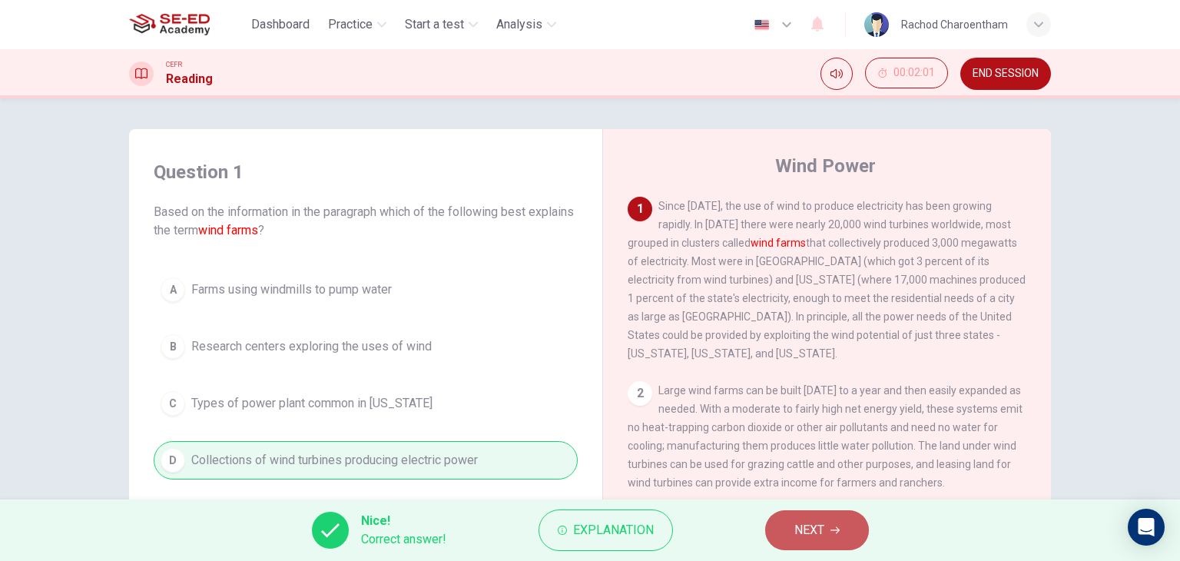
click at [771, 524] on button "NEXT" at bounding box center [817, 530] width 104 height 40
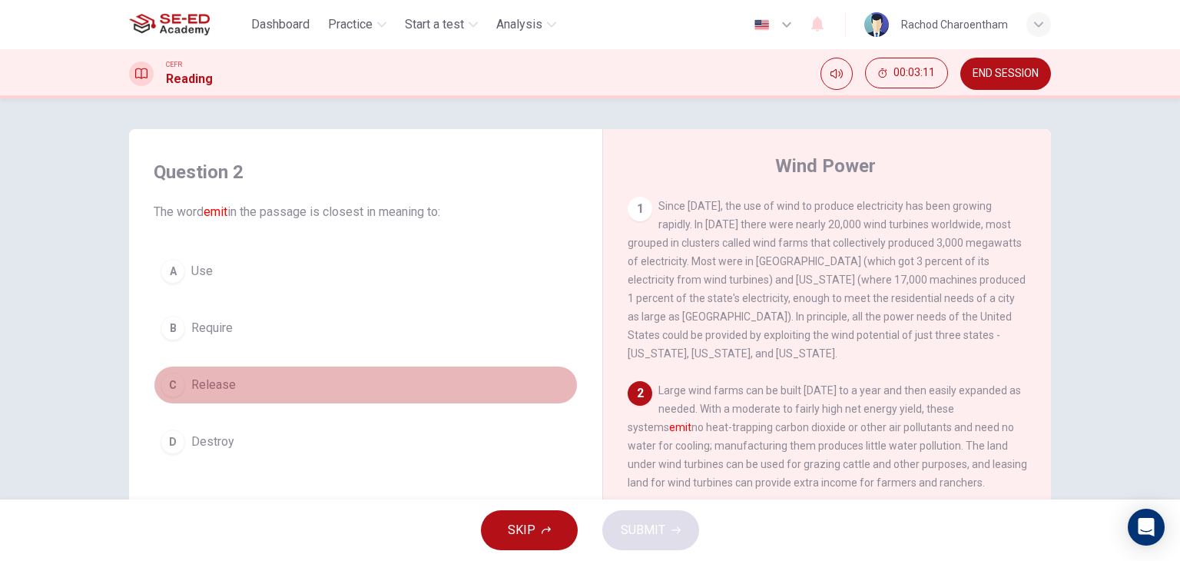
click at [224, 389] on span "Release" at bounding box center [213, 385] width 45 height 18
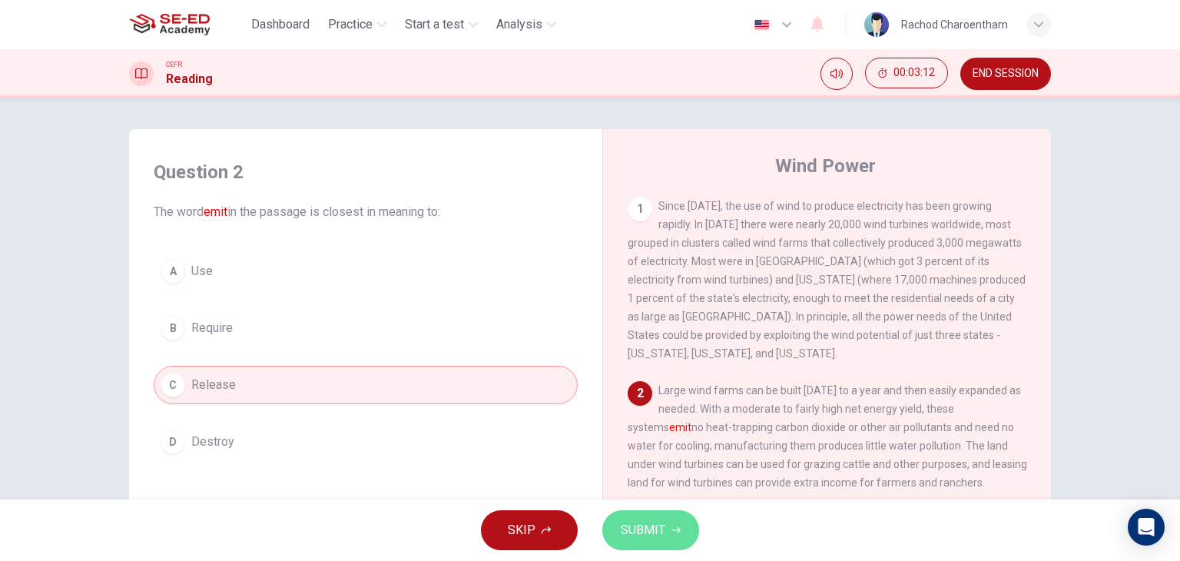
click at [646, 531] on span "SUBMIT" at bounding box center [643, 530] width 45 height 22
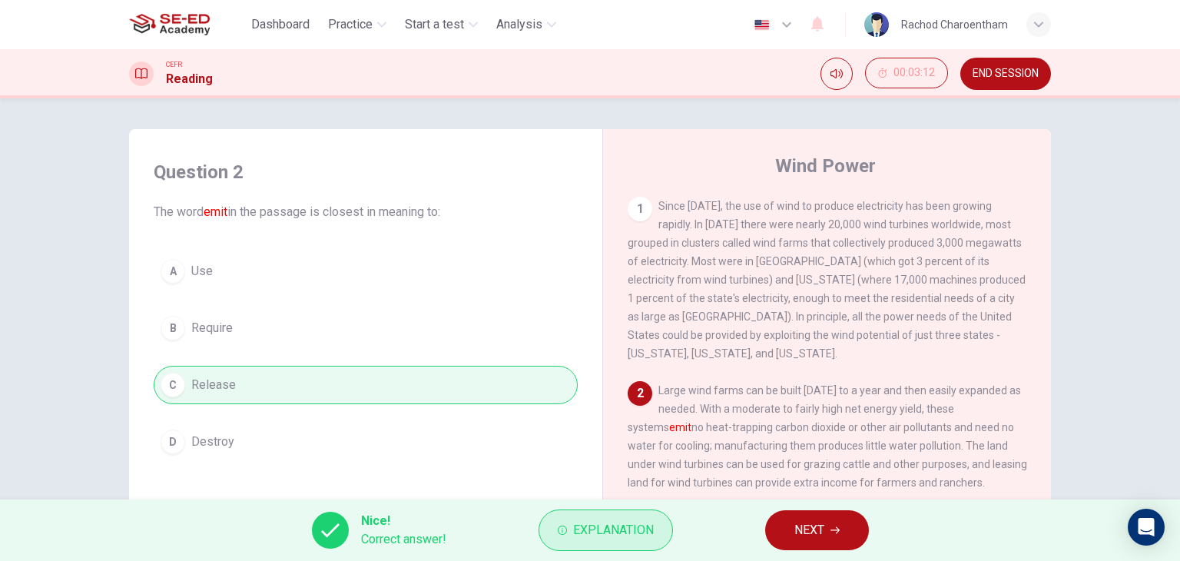
click at [645, 523] on span "Explanation" at bounding box center [613, 530] width 81 height 22
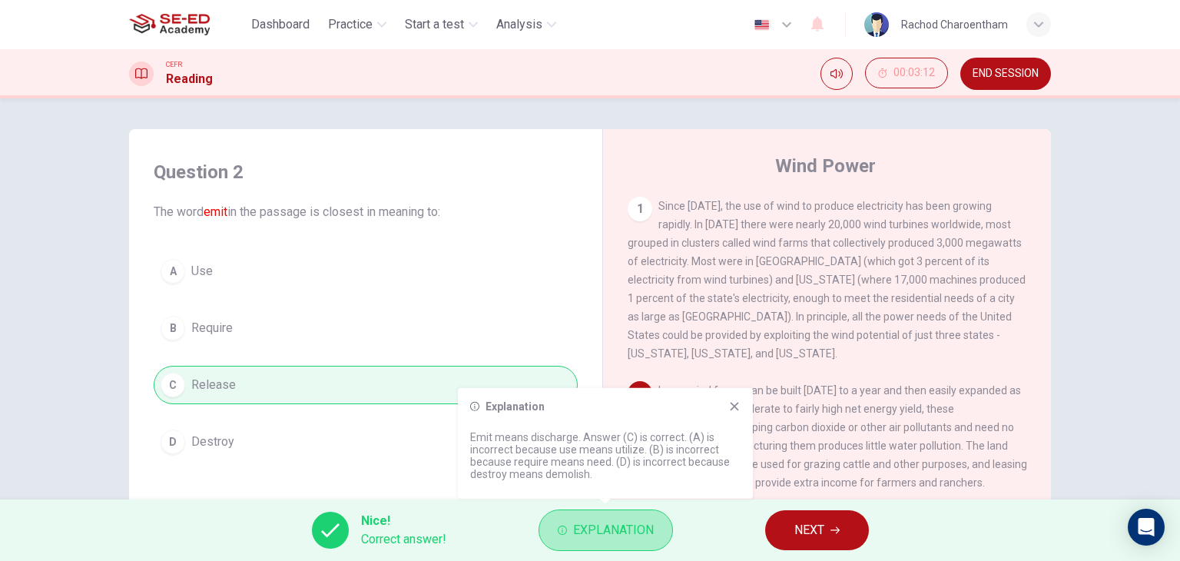
drag, startPoint x: 645, startPoint y: 523, endPoint x: 628, endPoint y: 505, distance: 25.5
click at [645, 524] on span "Explanation" at bounding box center [613, 530] width 81 height 22
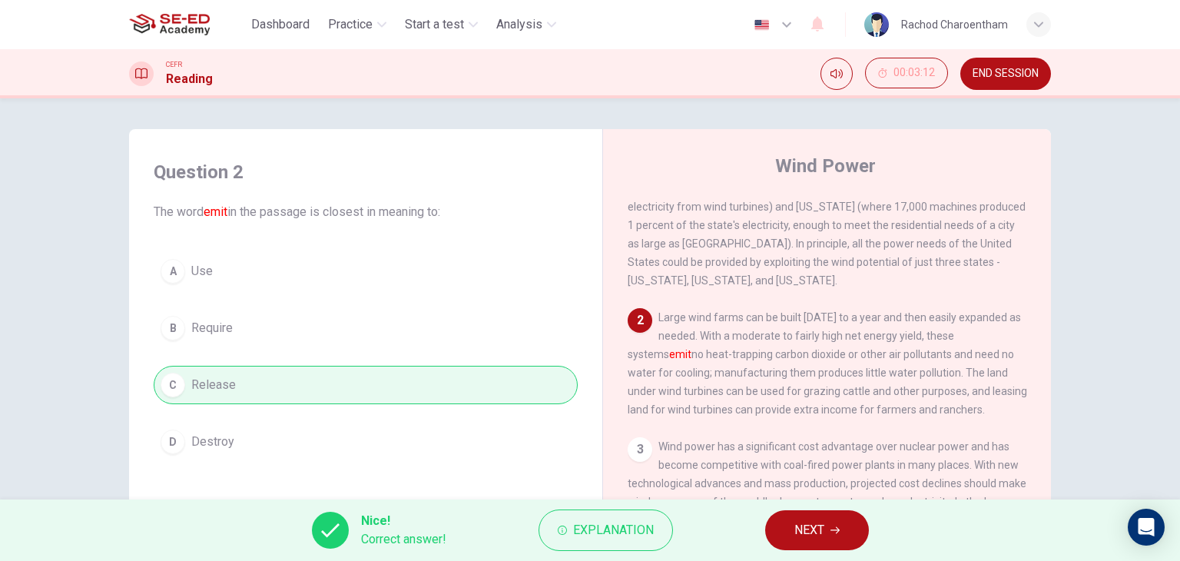
scroll to position [77, 0]
click at [792, 519] on button "NEXT" at bounding box center [817, 530] width 104 height 40
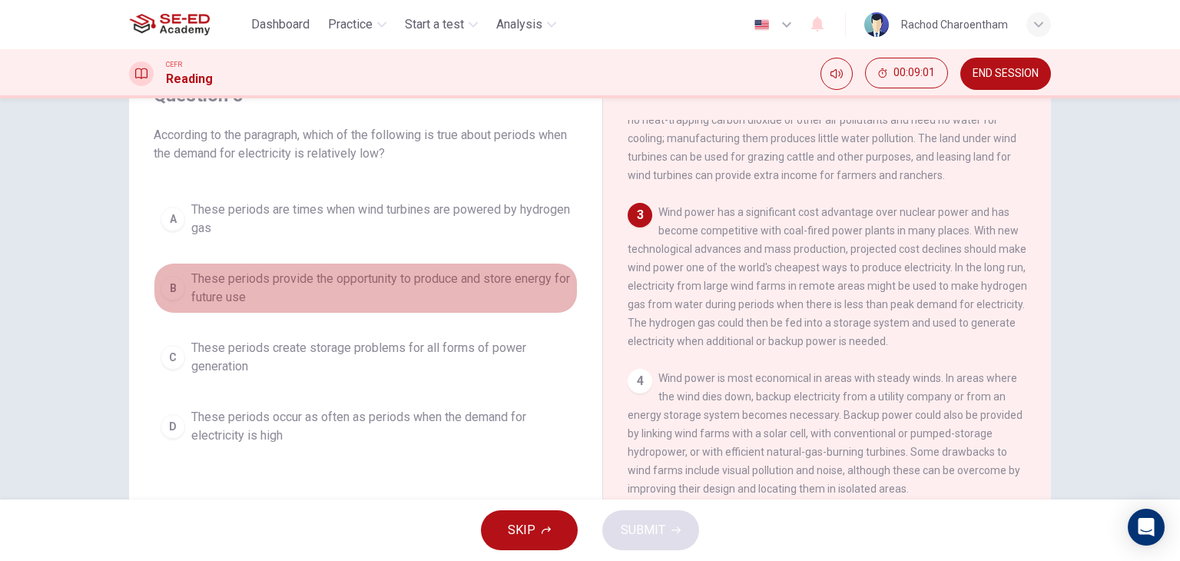
click at [333, 280] on span "These periods provide the opportunity to produce and store energy for future use" at bounding box center [381, 288] width 380 height 37
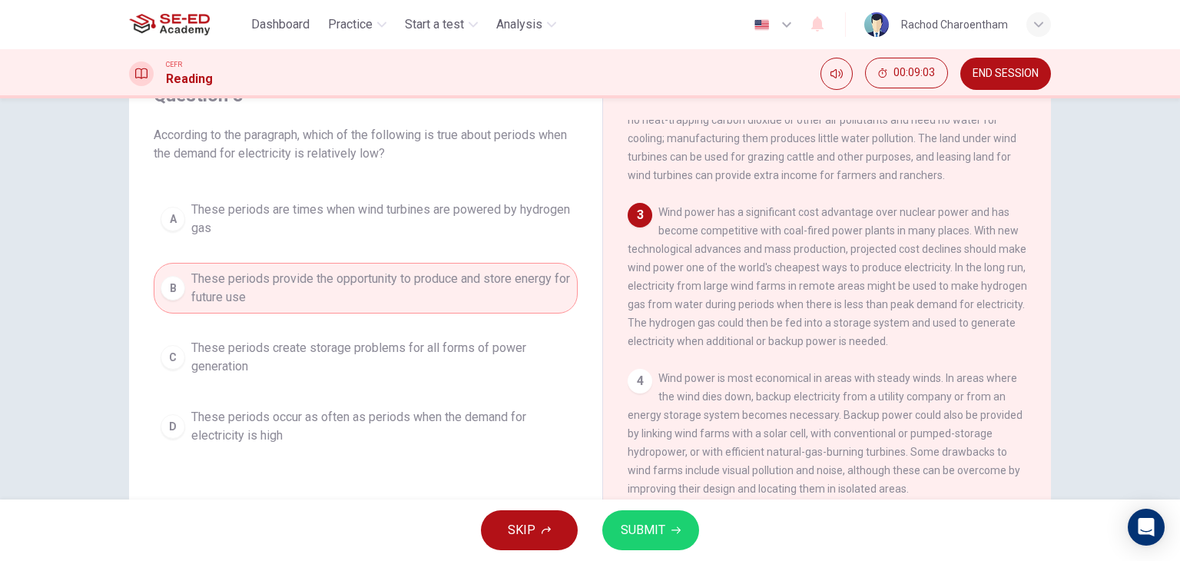
click at [642, 534] on span "SUBMIT" at bounding box center [643, 530] width 45 height 22
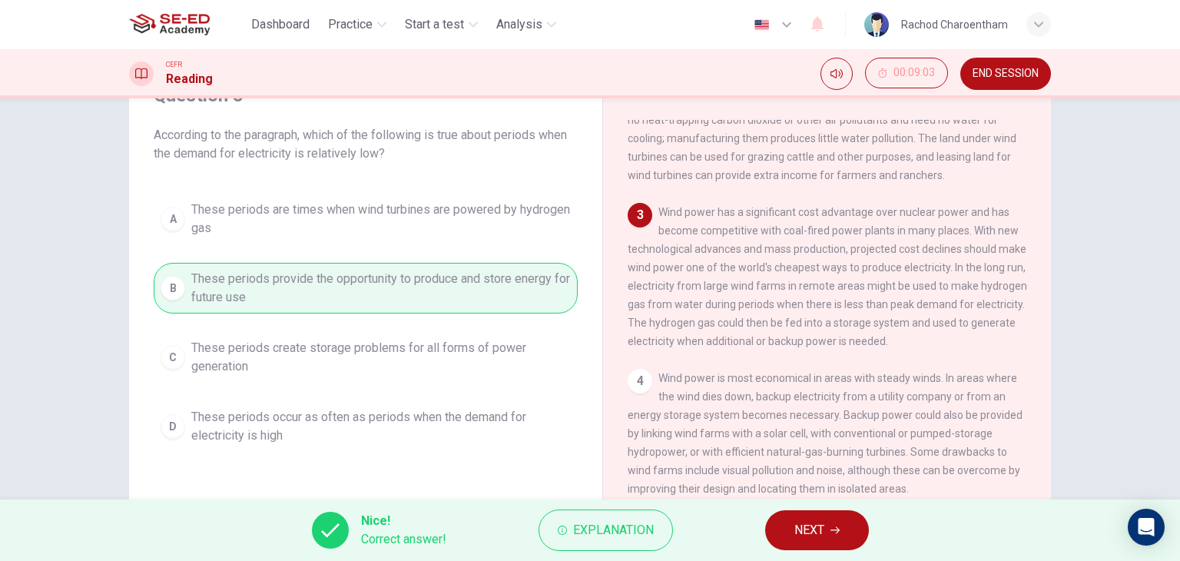
drag, startPoint x: 815, startPoint y: 523, endPoint x: 819, endPoint y: 514, distance: 10.0
click at [817, 524] on span "NEXT" at bounding box center [809, 530] width 30 height 22
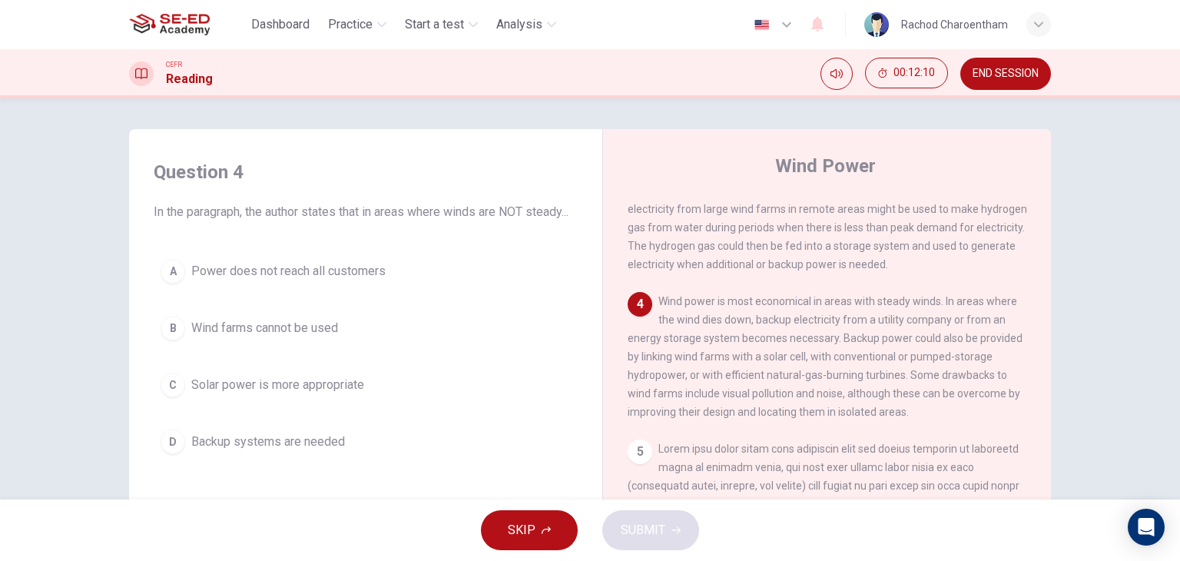
scroll to position [0, 0]
click at [254, 446] on button "D Backup systems are needed" at bounding box center [366, 442] width 424 height 38
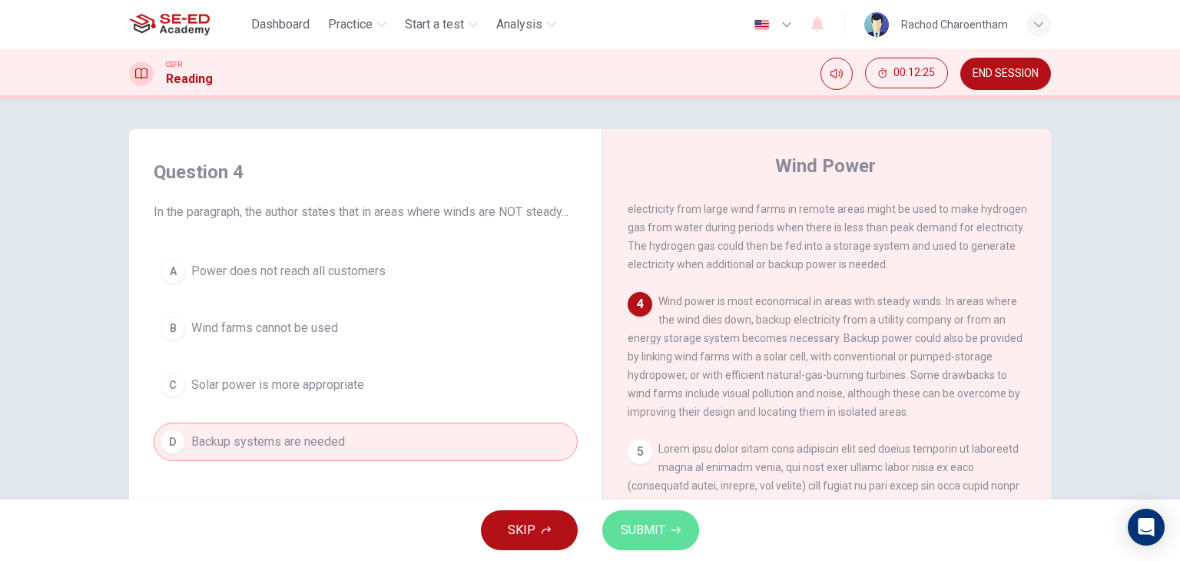
click at [664, 520] on span "SUBMIT" at bounding box center [643, 530] width 45 height 22
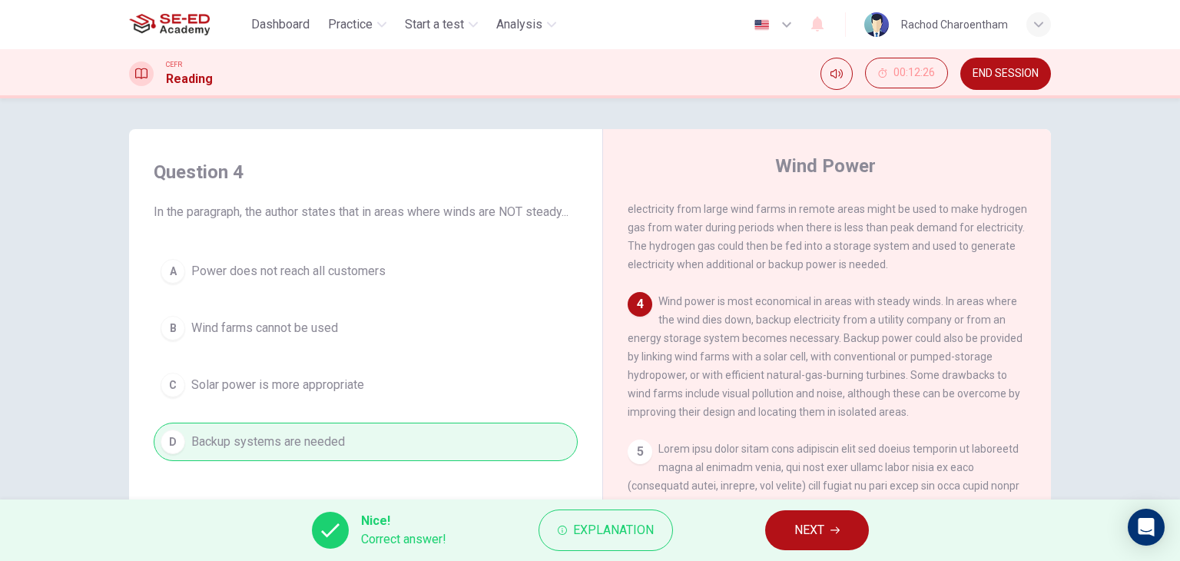
click at [794, 524] on span "NEXT" at bounding box center [809, 530] width 30 height 22
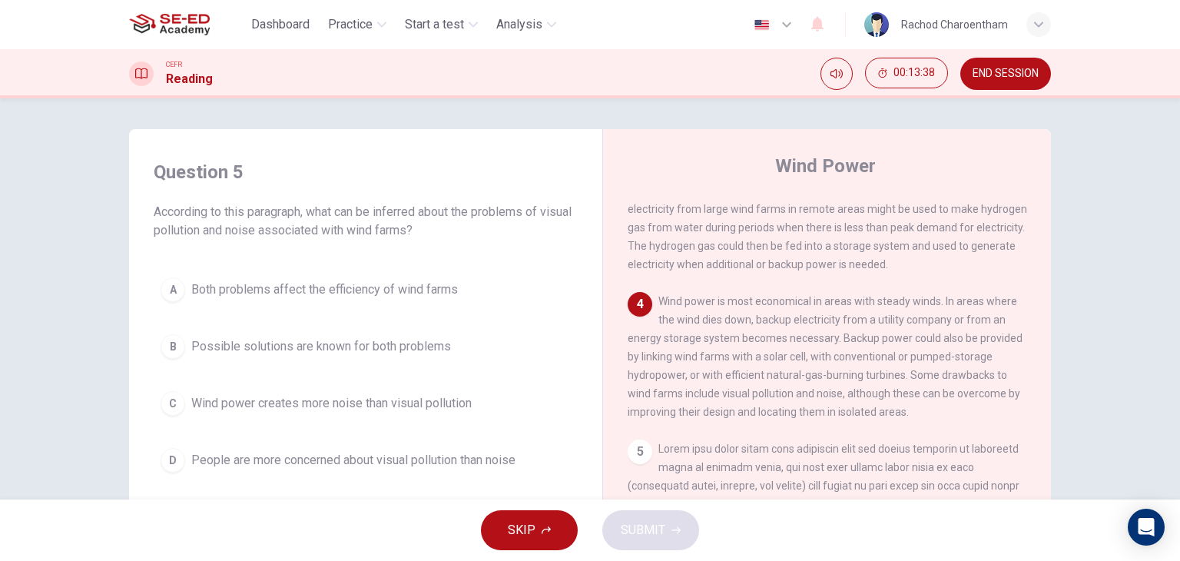
click at [458, 445] on button "D People are more concerned about visual pollution than noise" at bounding box center [366, 460] width 424 height 38
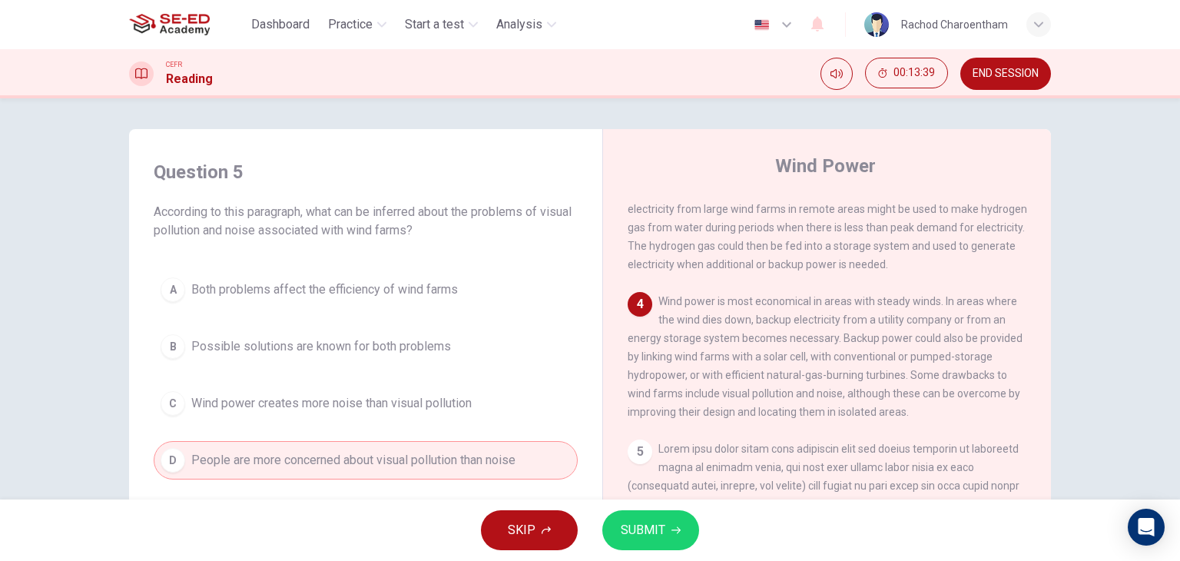
click at [628, 530] on span "SUBMIT" at bounding box center [643, 530] width 45 height 22
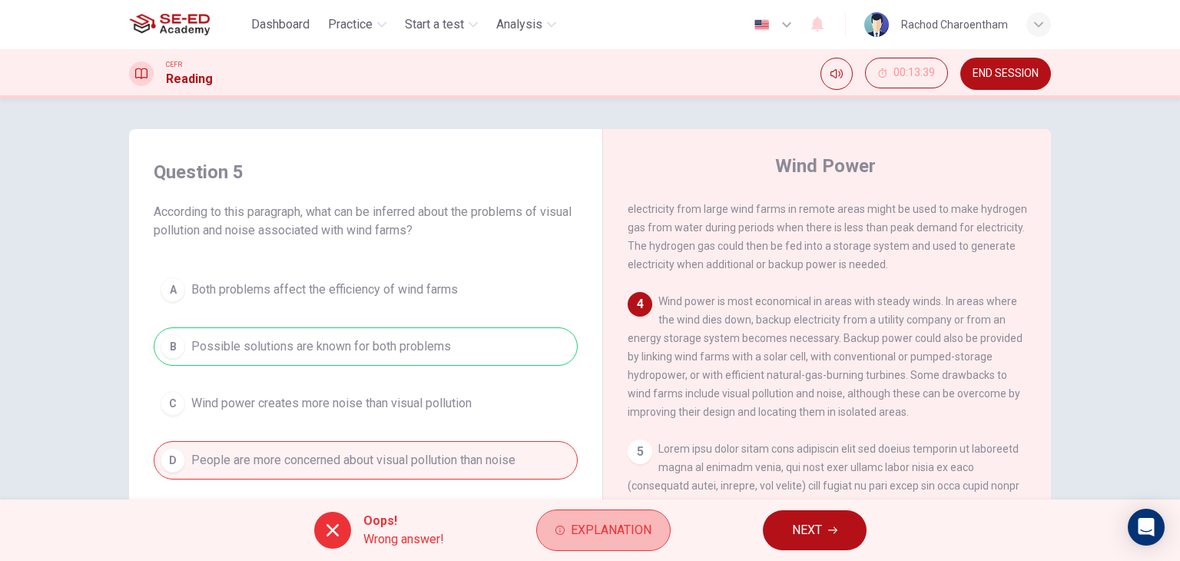
click at [631, 520] on span "Explanation" at bounding box center [611, 530] width 81 height 22
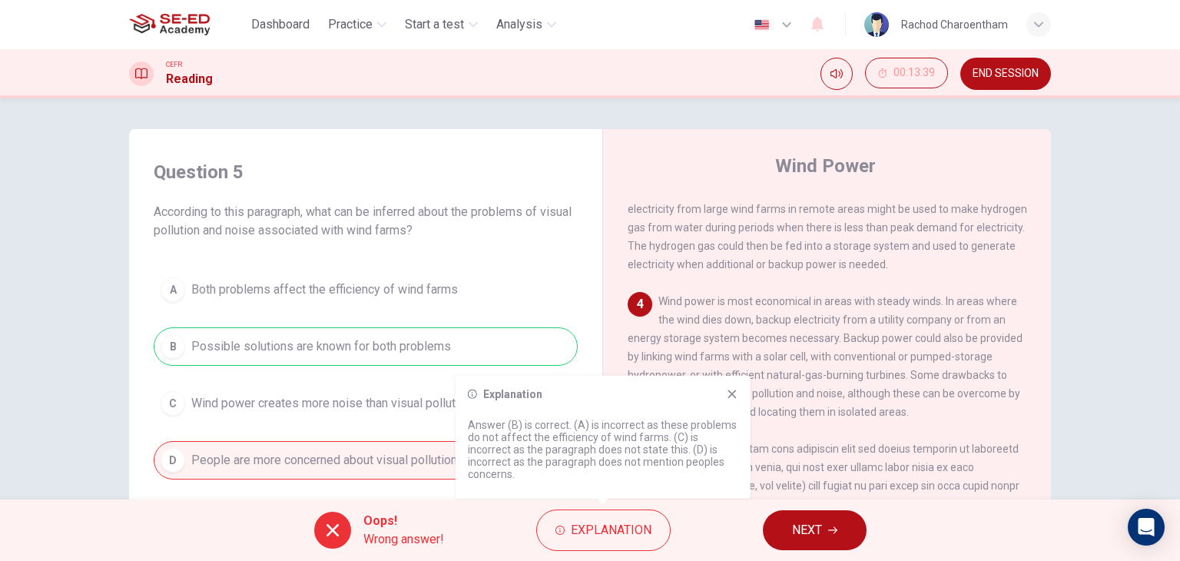
click at [816, 512] on button "NEXT" at bounding box center [815, 530] width 104 height 40
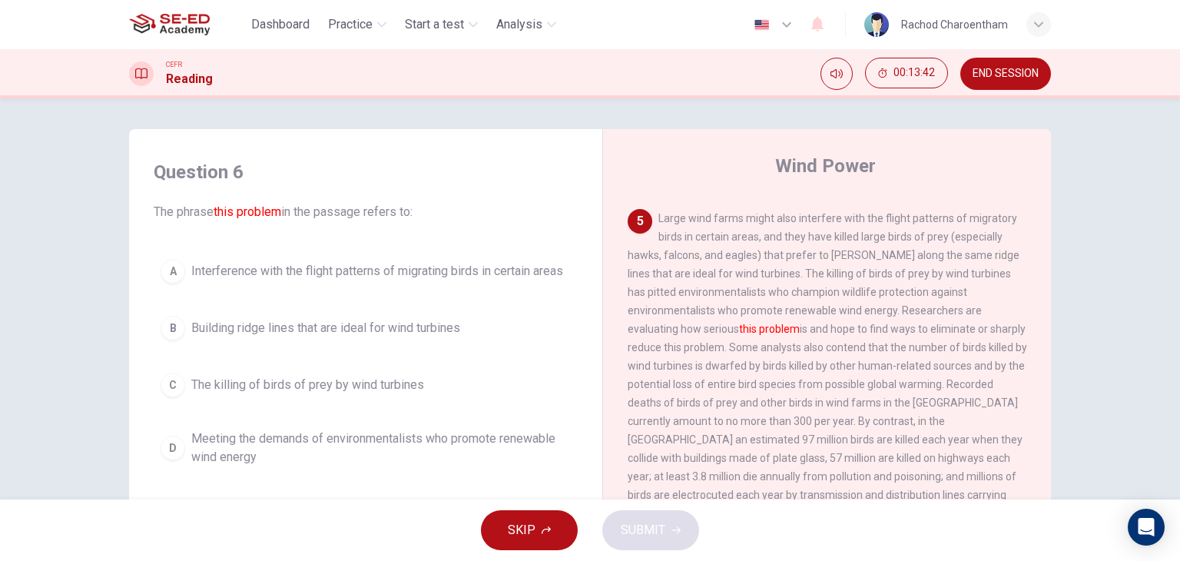
scroll to position [692, 0]
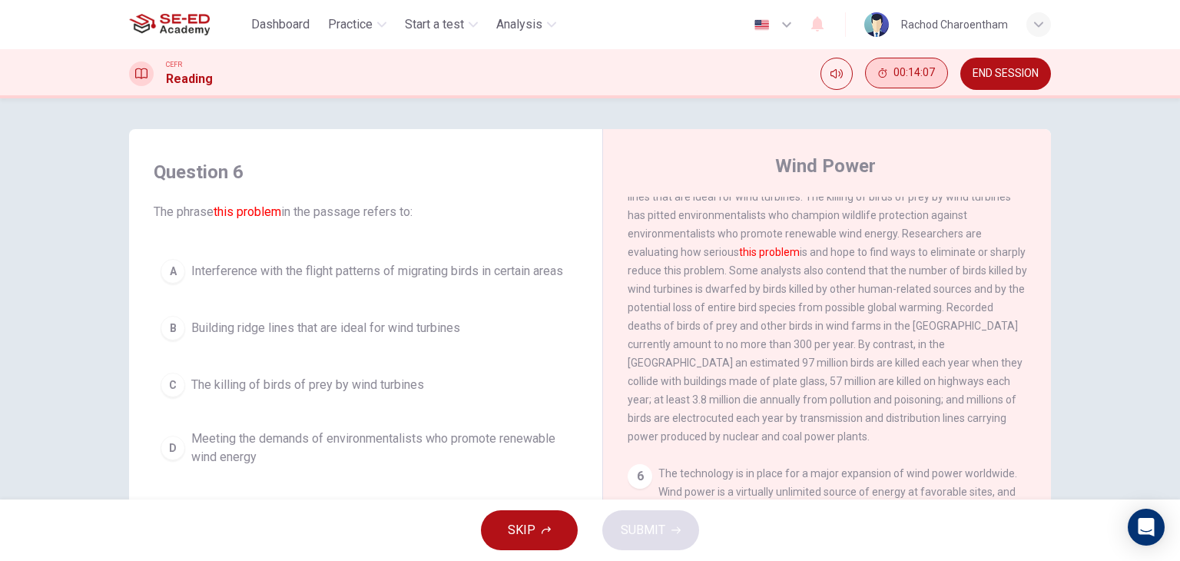
click at [927, 68] on span "00:14:07" at bounding box center [914, 73] width 41 height 12
click at [934, 71] on icon "Show" at bounding box center [940, 65] width 12 height 12
drag, startPoint x: 1002, startPoint y: 71, endPoint x: 675, endPoint y: 101, distance: 328.6
click at [1002, 72] on span "END SESSION" at bounding box center [1006, 74] width 66 height 12
